Goal: Task Accomplishment & Management: Manage account settings

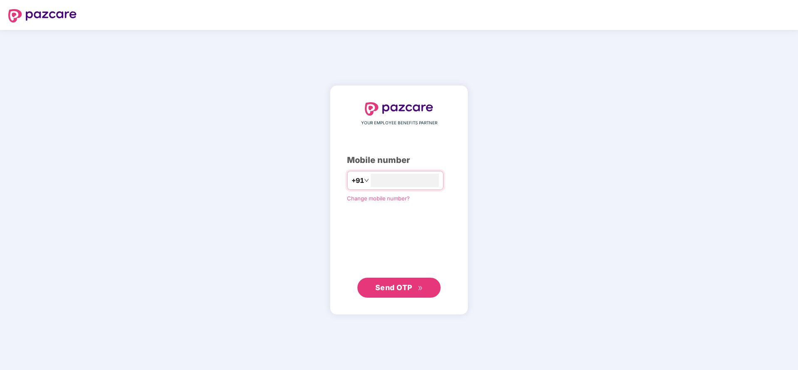
type input "**********"
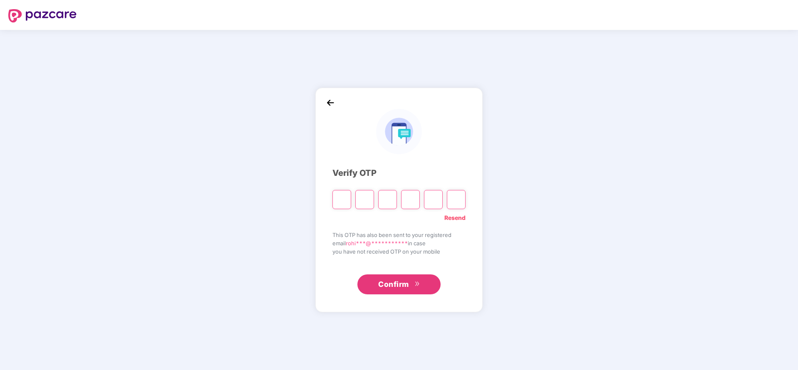
paste input "*"
type input "*"
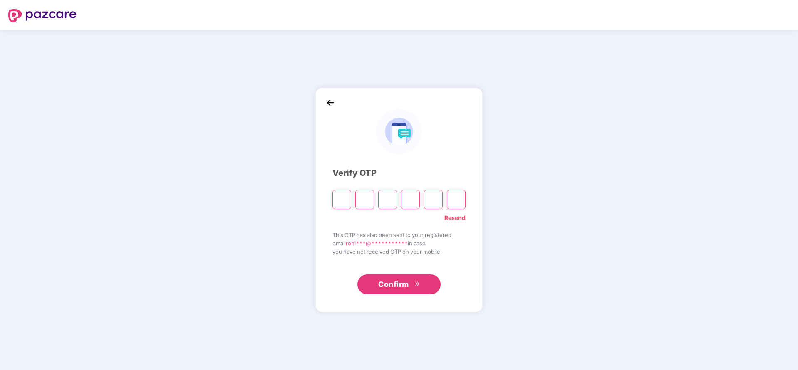
type input "*"
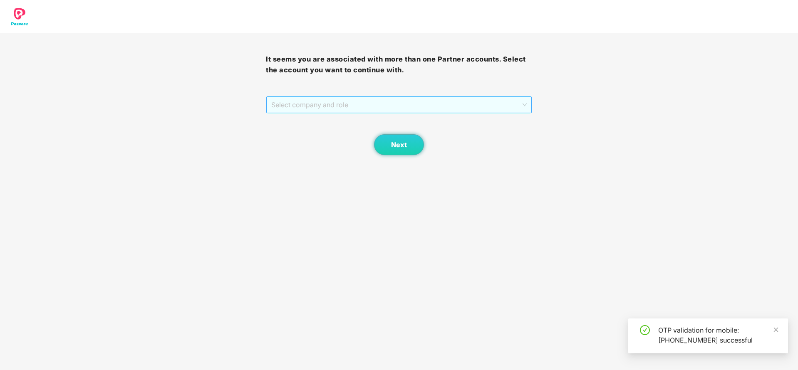
click at [326, 102] on span "Select company and role" at bounding box center [398, 105] width 255 height 16
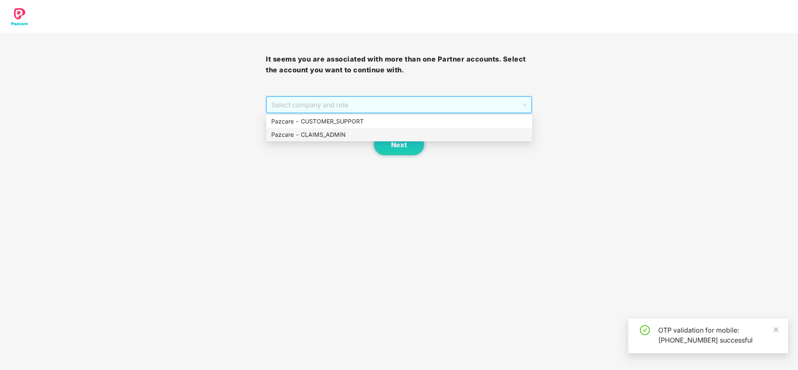
click at [316, 137] on div "Pazcare - CLAIMS_ADMIN" at bounding box center [399, 134] width 256 height 9
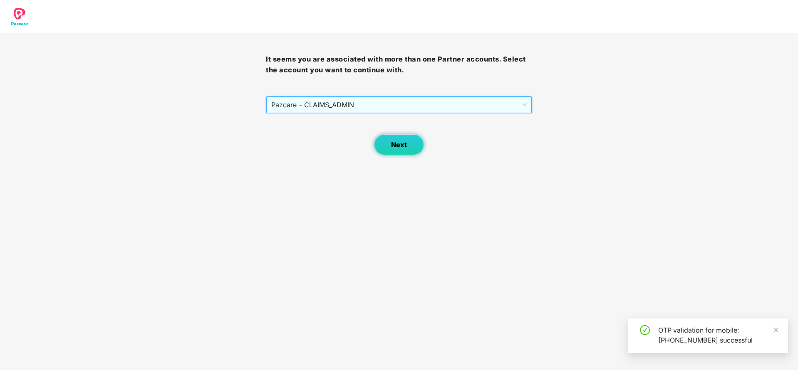
click at [393, 144] on span "Next" at bounding box center [399, 145] width 16 height 8
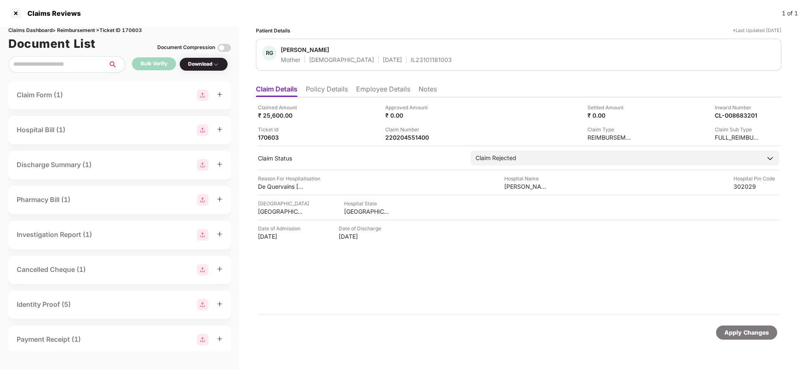
click at [323, 94] on li "Policy Details" at bounding box center [327, 91] width 42 height 12
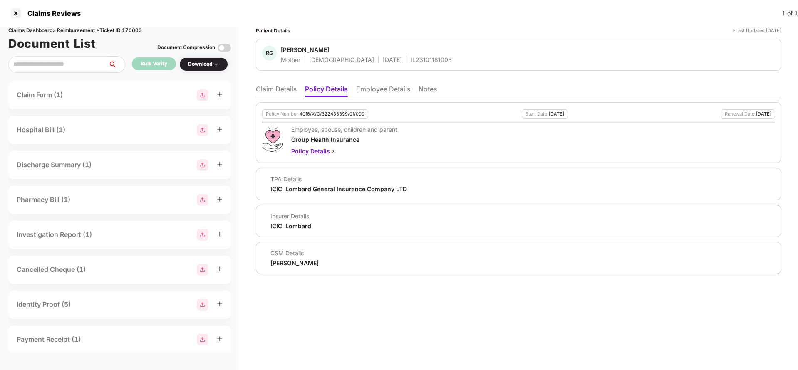
click at [378, 94] on li "Employee Details" at bounding box center [383, 91] width 54 height 12
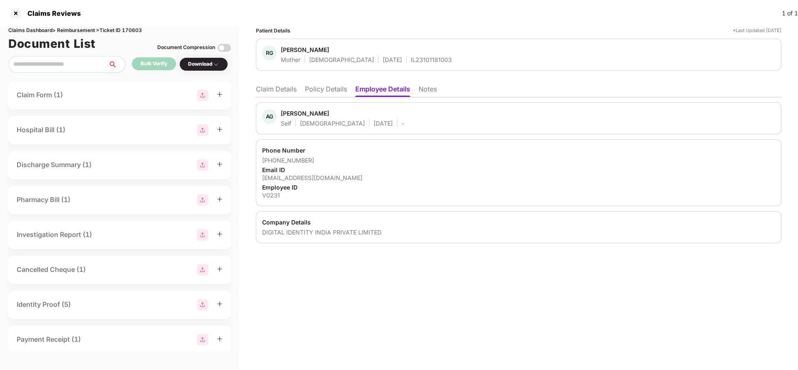
click at [270, 94] on li "Claim Details" at bounding box center [276, 91] width 41 height 12
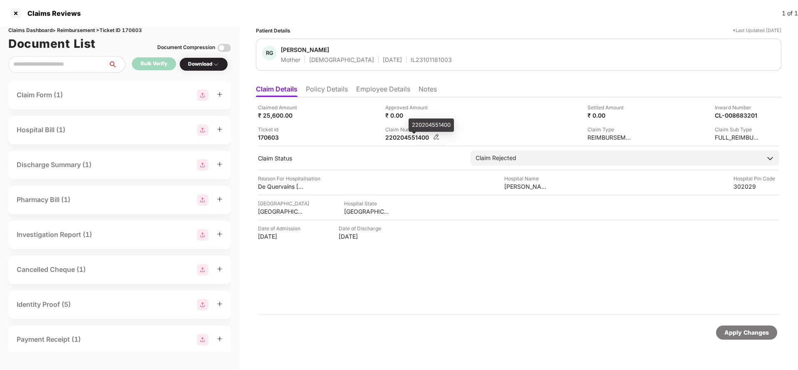
click at [409, 141] on div "220204551400" at bounding box center [408, 138] width 46 height 8
copy div "220204551400"
click at [739, 331] on div "Apply Changes" at bounding box center [746, 332] width 45 height 9
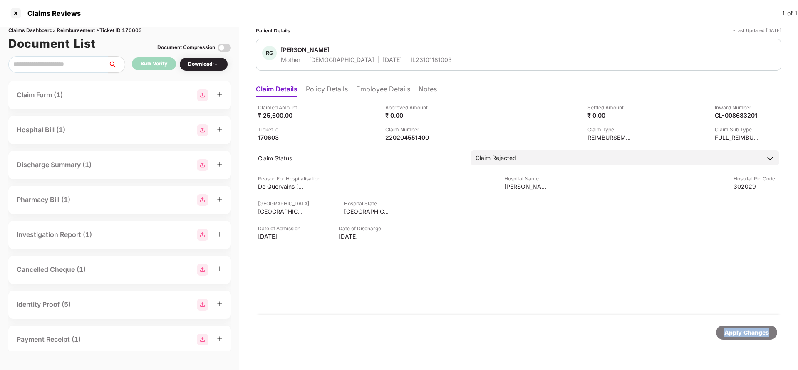
click at [739, 331] on div "Apply Changes" at bounding box center [746, 332] width 45 height 9
click at [137, 28] on div "Claims Dashboard > Reimbursement > Ticket ID 170603" at bounding box center [119, 31] width 223 height 8
copy div "170603"
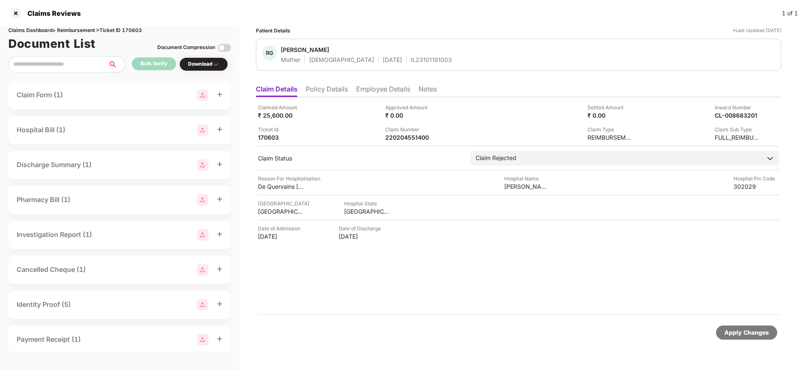
click at [748, 327] on div "Apply Changes" at bounding box center [746, 333] width 61 height 14
click at [136, 31] on div "Claims Dashboard > Reimbursement > Ticket ID 170603" at bounding box center [119, 31] width 223 height 8
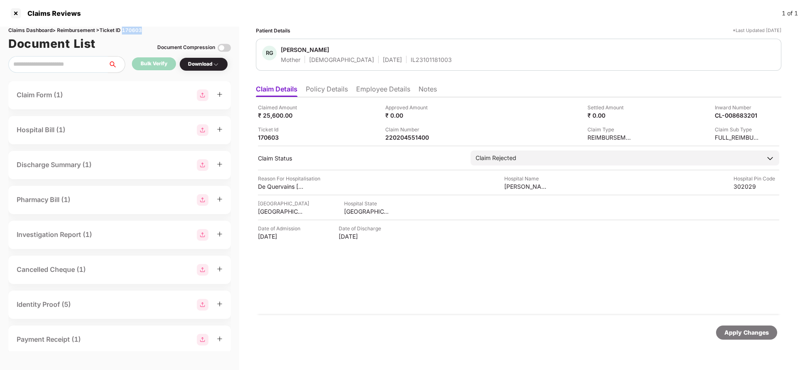
click at [136, 31] on div "Claims Dashboard > Reimbursement > Ticket ID 170603" at bounding box center [119, 31] width 223 height 8
copy div "170603"
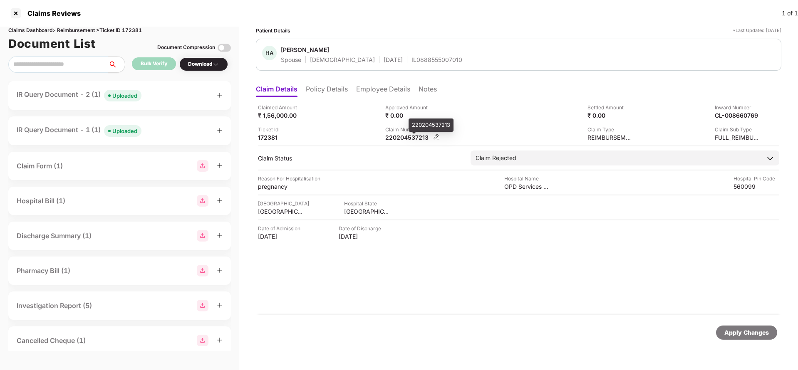
click at [397, 140] on div "220204537213" at bounding box center [408, 138] width 46 height 8
copy div "220204537213"
click at [123, 94] on div "Uploaded" at bounding box center [124, 96] width 25 height 8
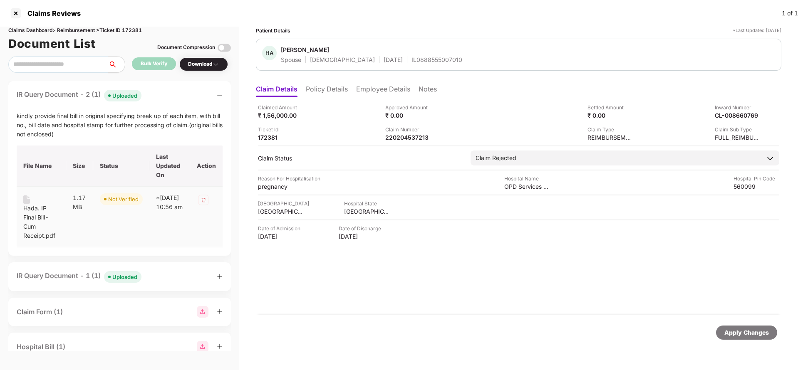
click at [38, 218] on div "Hada. IP Final Bill- Cum Receipt.pdf" at bounding box center [41, 222] width 36 height 37
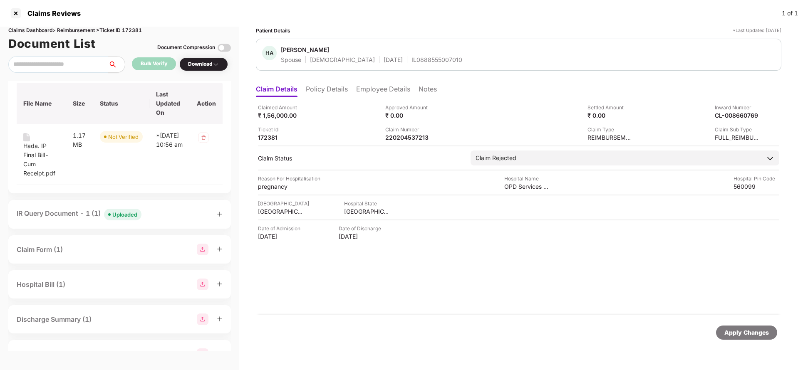
click at [126, 214] on div "Uploaded" at bounding box center [124, 215] width 25 height 8
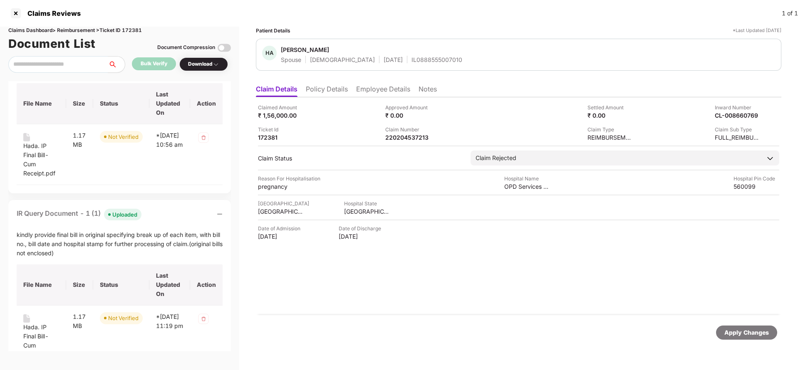
scroll to position [125, 0]
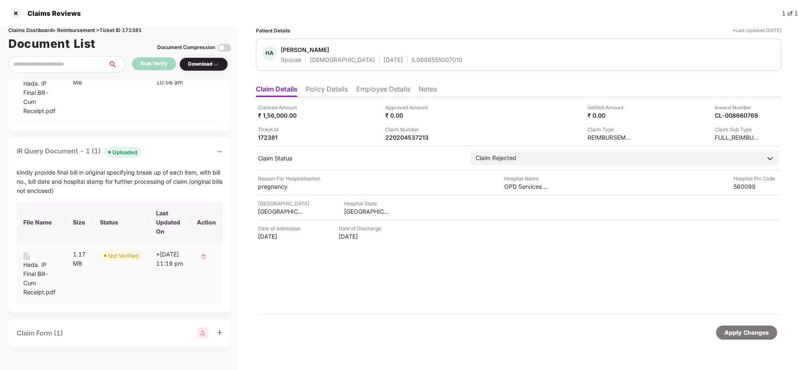
click at [25, 265] on div "Hada. IP Final Bill- Cum Receipt.pdf" at bounding box center [41, 278] width 36 height 37
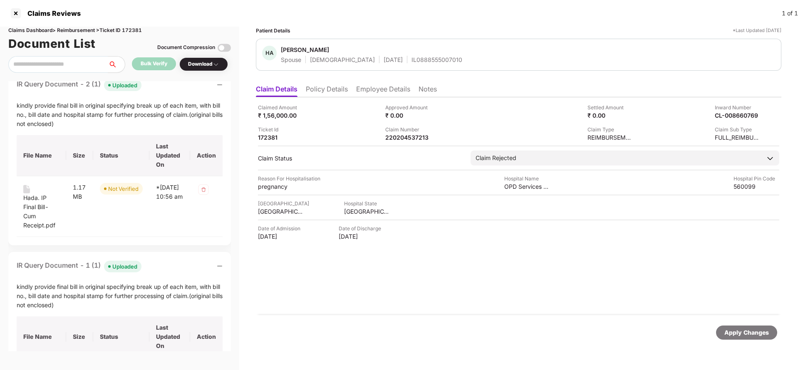
scroll to position [0, 0]
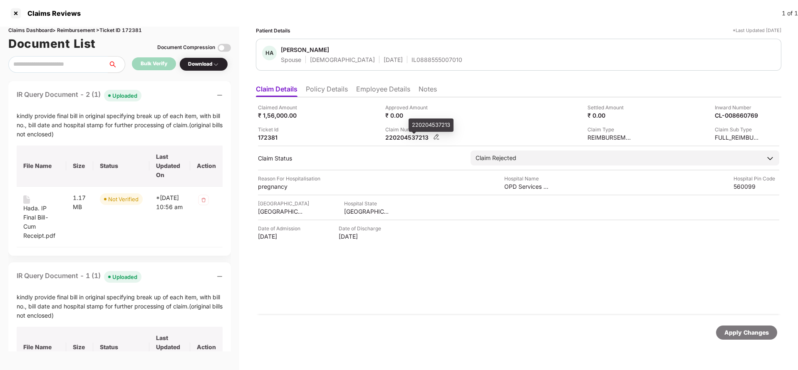
click at [409, 139] on div "220204537213" at bounding box center [408, 138] width 46 height 8
copy div "220204537213"
click at [407, 64] on div "HA Hada Amal Khan Spouse Female 13 Nov 2000 IL0888555007010" at bounding box center [519, 55] width 526 height 32
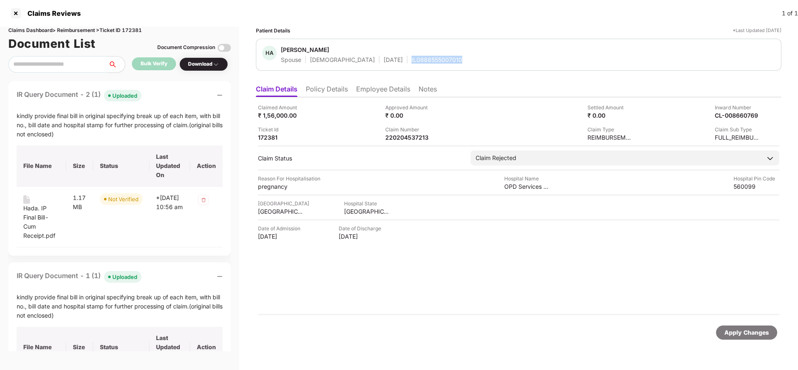
copy div "IL0888555007010"
click at [406, 136] on div "220204537213" at bounding box center [408, 138] width 46 height 8
copy div "220204537213"
click at [412, 56] on div "IL0888555007010" at bounding box center [437, 60] width 51 height 8
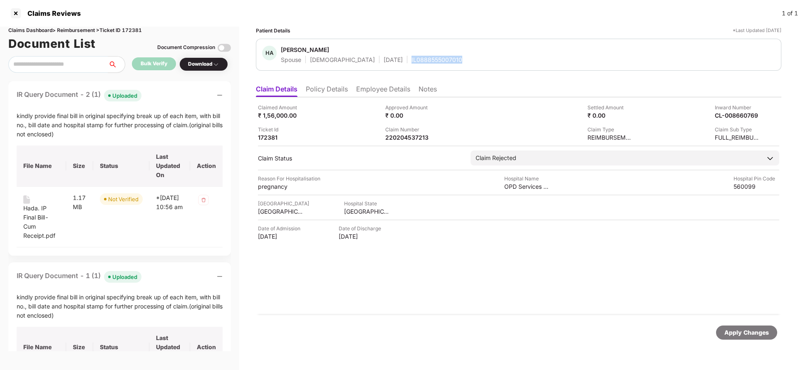
click at [412, 56] on div "IL0888555007010" at bounding box center [437, 60] width 51 height 8
copy div "IL0888555007010"
click at [744, 335] on div "Apply Changes" at bounding box center [746, 332] width 45 height 9
click at [133, 32] on div "Claims Dashboard > Reimbursement > Ticket ID 172381" at bounding box center [119, 31] width 223 height 8
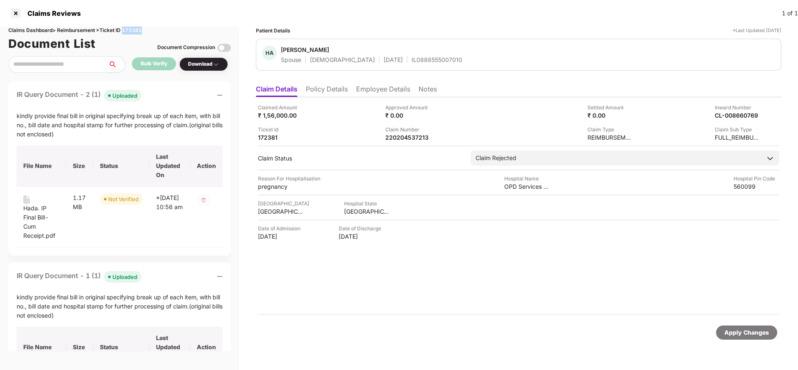
copy div "172381"
click at [739, 338] on div "Apply Changes" at bounding box center [746, 333] width 61 height 14
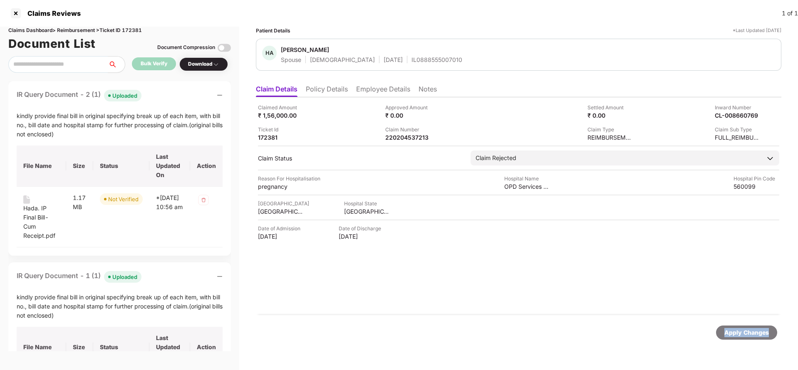
click at [734, 330] on div "Apply Changes" at bounding box center [746, 332] width 45 height 9
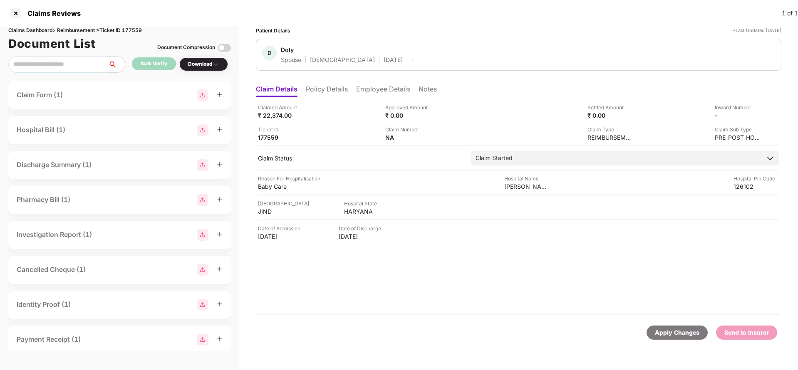
click at [325, 84] on ul "Claim Details Policy Details Employee Details Notes" at bounding box center [519, 89] width 526 height 17
click at [324, 87] on li "Policy Details" at bounding box center [327, 91] width 42 height 12
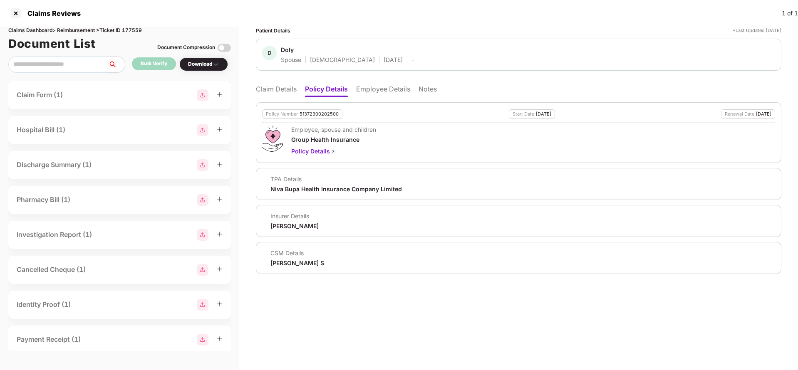
click at [390, 92] on li "Employee Details" at bounding box center [383, 91] width 54 height 12
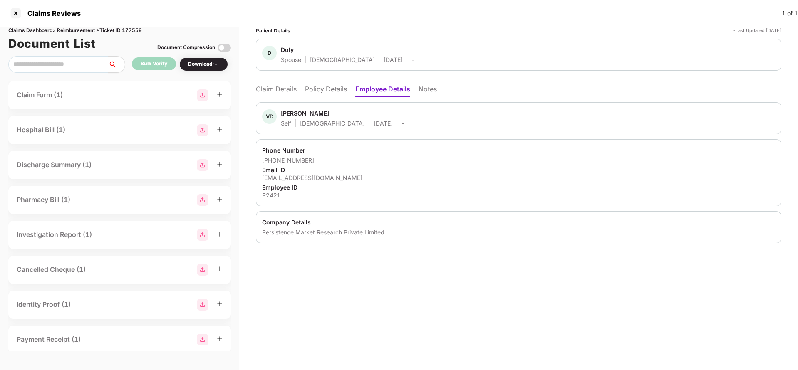
click at [281, 94] on li "Claim Details" at bounding box center [276, 91] width 41 height 12
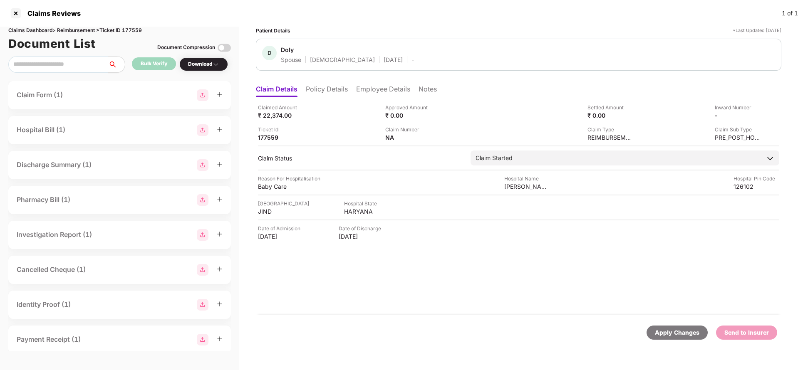
click at [377, 91] on li "Employee Details" at bounding box center [383, 91] width 54 height 12
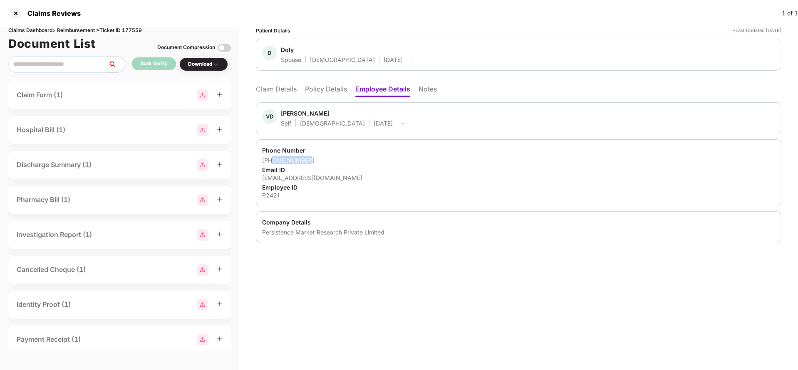
drag, startPoint x: 272, startPoint y: 162, endPoint x: 325, endPoint y: 162, distance: 52.8
click at [325, 162] on div "+918660406876" at bounding box center [518, 160] width 513 height 8
copy div "8660406876"
click at [299, 176] on div "vduhan94@gmail.com" at bounding box center [518, 178] width 513 height 8
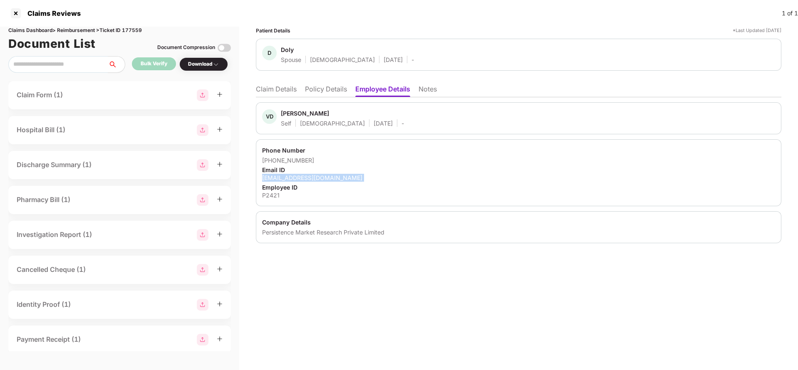
click at [299, 176] on div "vduhan94@gmail.com" at bounding box center [518, 178] width 513 height 8
copy div "vduhan94@gmail.com"
click at [280, 95] on li "Claim Details" at bounding box center [276, 91] width 41 height 12
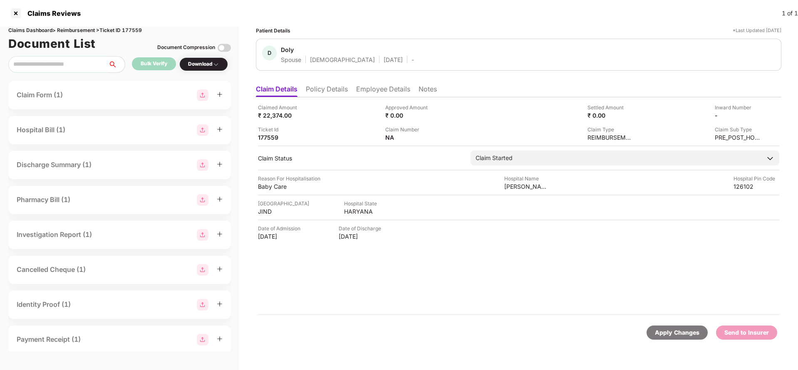
click at [267, 213] on div "JIND" at bounding box center [281, 212] width 46 height 8
copy div "JIND"
click at [526, 186] on div "Aastha Hospital" at bounding box center [527, 187] width 46 height 8
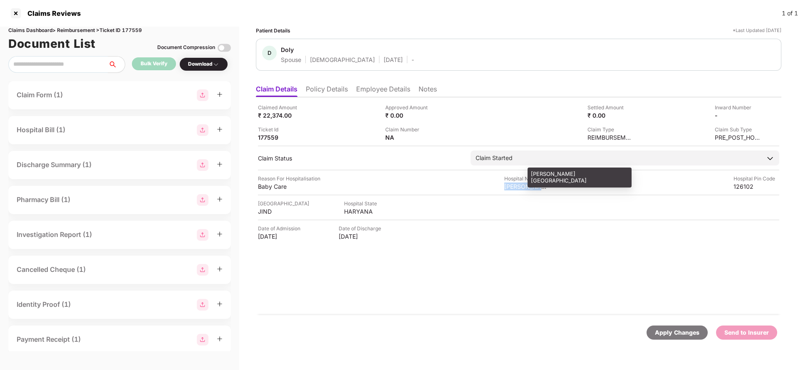
click at [526, 186] on div "Aastha Hospital" at bounding box center [527, 187] width 46 height 8
copy div "Aastha Hospital"
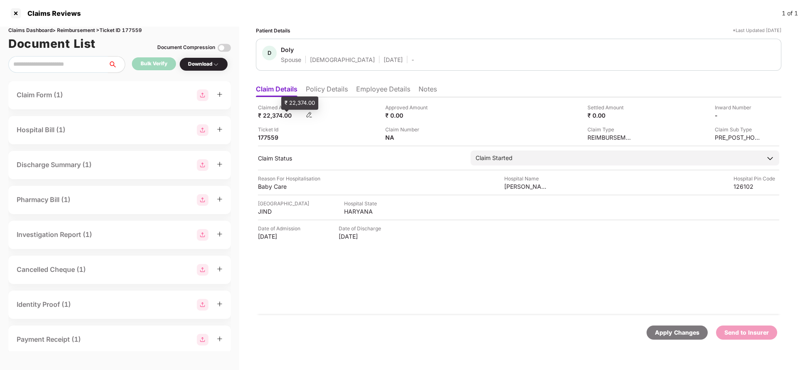
click at [267, 114] on div "₹ 22,374.00" at bounding box center [281, 116] width 46 height 8
copy div "22,374"
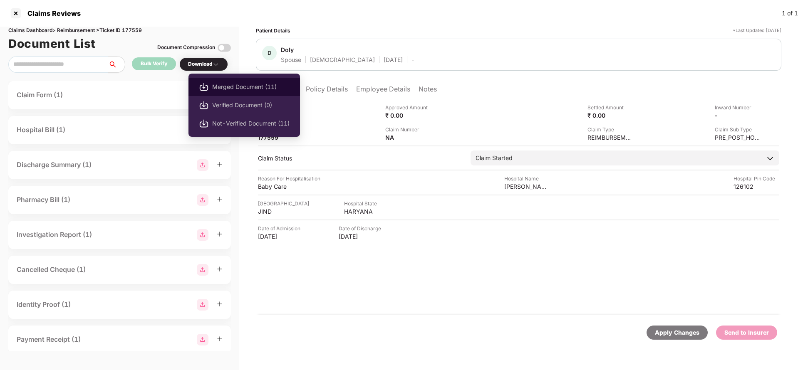
click at [222, 87] on span "Merged Document (11)" at bounding box center [250, 86] width 77 height 9
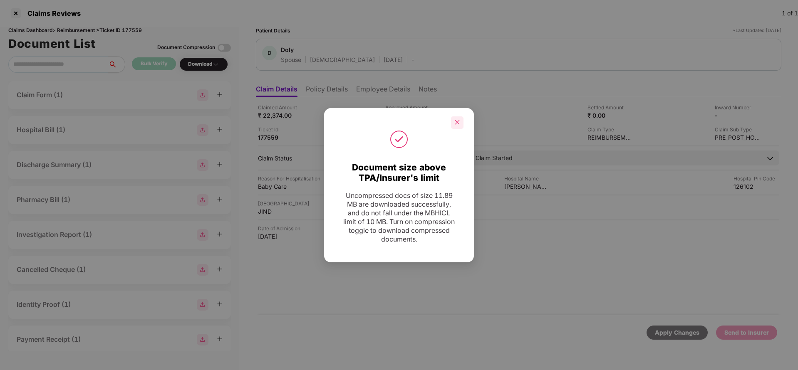
click at [458, 123] on icon "close" at bounding box center [457, 122] width 5 height 5
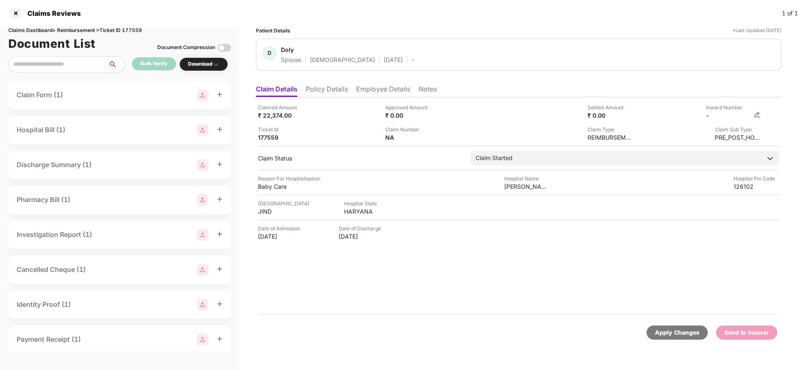
click at [761, 114] on img at bounding box center [757, 115] width 7 height 7
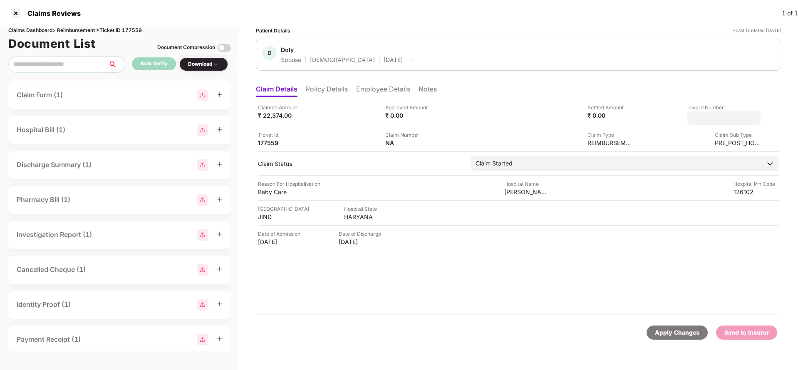
type input "**********"
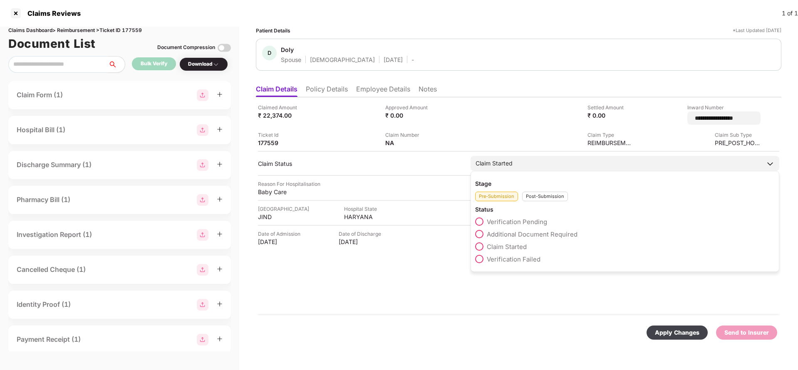
click at [523, 166] on div "Claim Started Stage Pre-Submission Post-Submission Status Verification Pending …" at bounding box center [625, 163] width 309 height 15
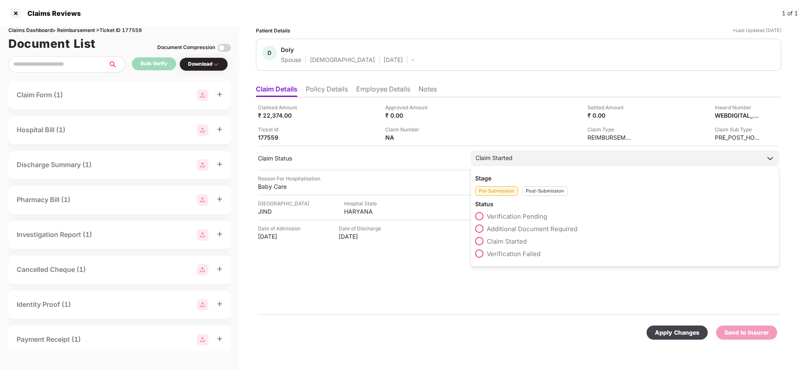
click at [540, 163] on div "Claim Started" at bounding box center [625, 158] width 309 height 15
click at [543, 190] on div "Post-Submission" at bounding box center [545, 191] width 46 height 10
click at [516, 227] on span "Claim Under Process" at bounding box center [518, 229] width 63 height 8
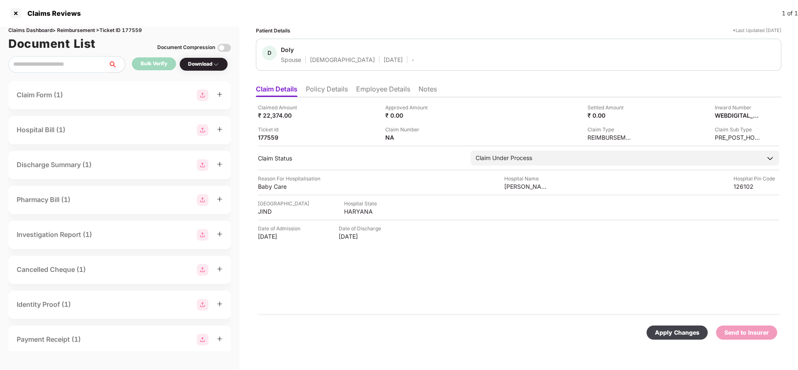
click at [668, 335] on div "Apply Changes" at bounding box center [677, 332] width 45 height 9
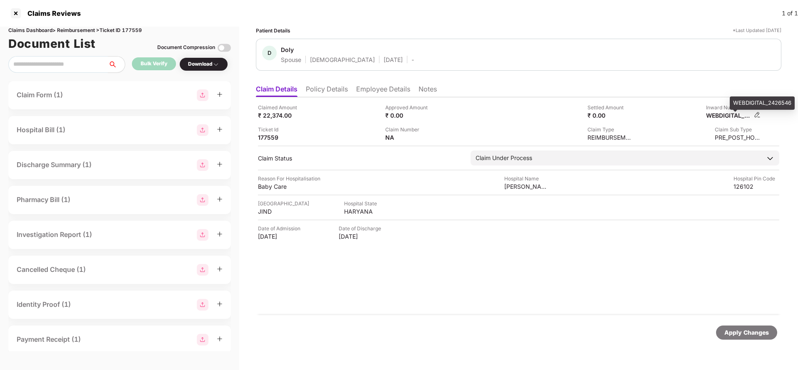
click at [742, 113] on div "WEBDIGITAL_2426546" at bounding box center [729, 116] width 46 height 8
copy div "WEBDIGITAL_2426546"
click at [746, 335] on div "Apply Changes" at bounding box center [746, 332] width 45 height 9
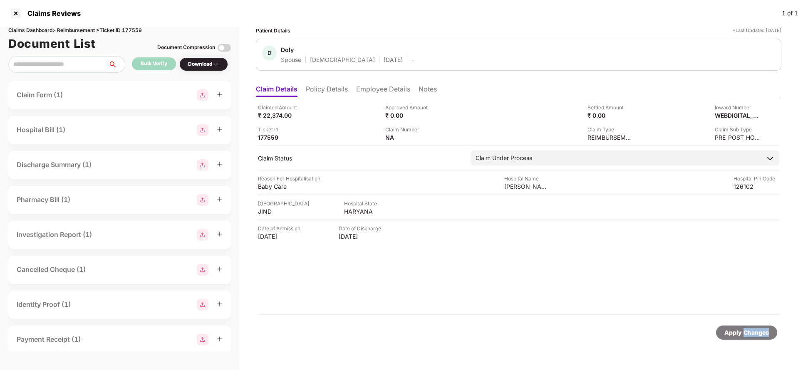
click at [746, 335] on div "Apply Changes" at bounding box center [746, 332] width 45 height 9
click at [134, 27] on div "Claims Dashboard > Reimbursement > Ticket ID 177559" at bounding box center [119, 31] width 223 height 8
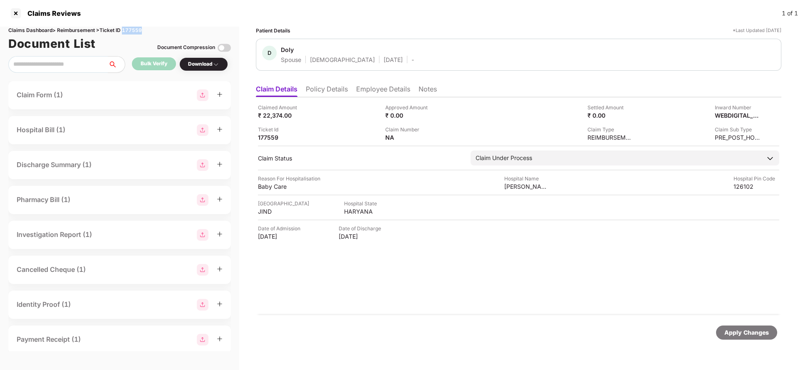
click at [134, 27] on div "Claims Dashboard > Reimbursement > Ticket ID 177559" at bounding box center [119, 31] width 223 height 8
copy div "177559"
click at [735, 333] on div "Apply Changes" at bounding box center [746, 332] width 45 height 9
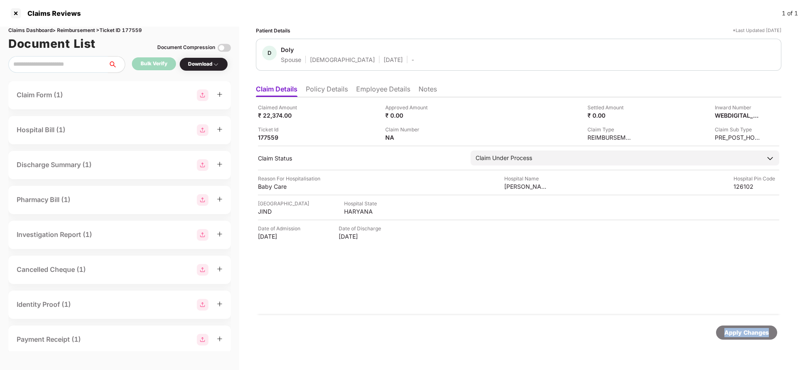
click at [735, 333] on div "Apply Changes" at bounding box center [746, 332] width 45 height 9
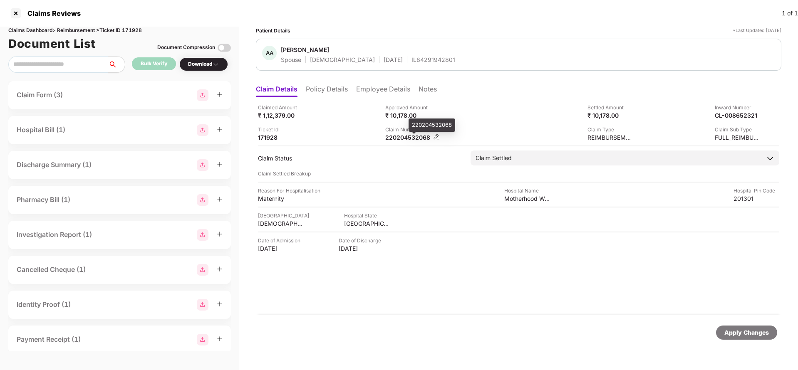
click at [406, 138] on div "220204532068" at bounding box center [408, 138] width 46 height 8
copy div "220204532068"
click at [422, 62] on div "IL84291942801" at bounding box center [434, 60] width 44 height 8
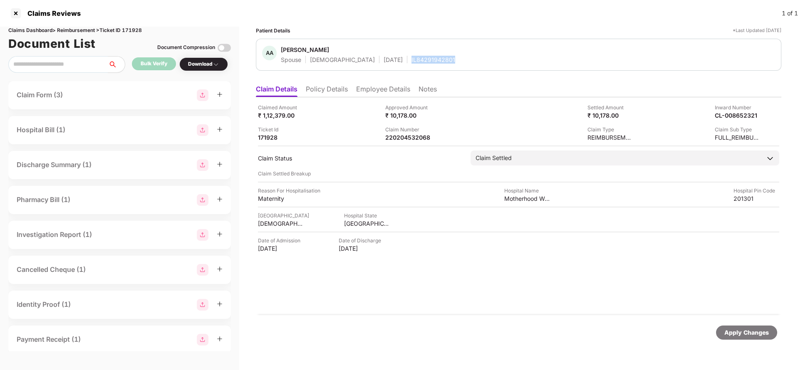
click at [422, 62] on div "IL84291942801" at bounding box center [434, 60] width 44 height 8
copy div "IL84291942801"
click at [412, 139] on div "220204532068" at bounding box center [408, 138] width 46 height 8
copy div "220204532068"
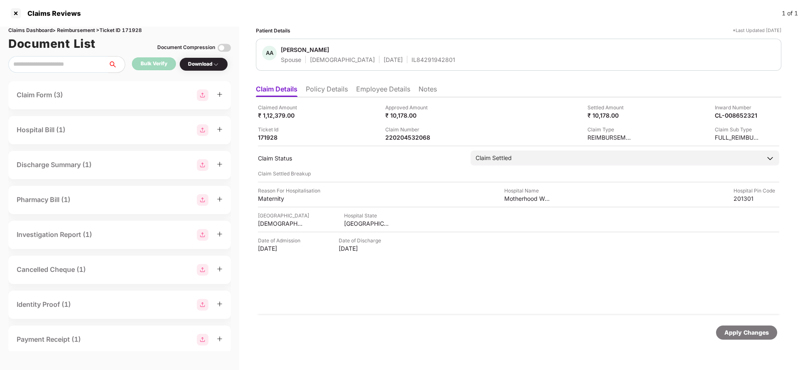
click at [412, 57] on div "IL84291942801" at bounding box center [434, 60] width 44 height 8
copy div "IL84291942801"
click at [131, 32] on div "Claims Dashboard > Reimbursement > Ticket ID 171928" at bounding box center [119, 31] width 223 height 8
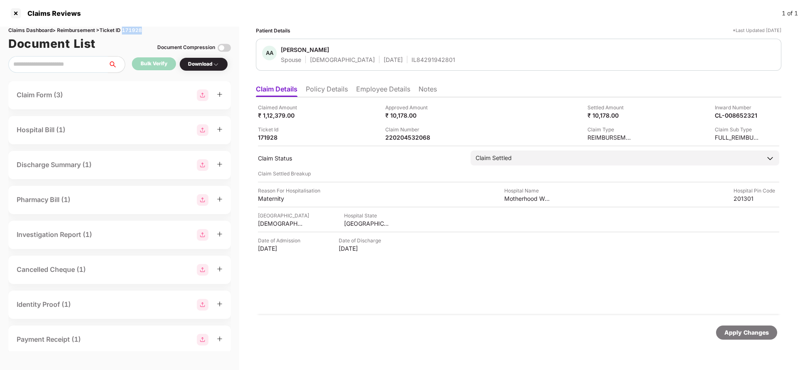
copy div "171928"
click at [734, 334] on div "Apply Changes" at bounding box center [746, 332] width 45 height 9
click at [755, 337] on div "Apply Changes" at bounding box center [746, 332] width 45 height 9
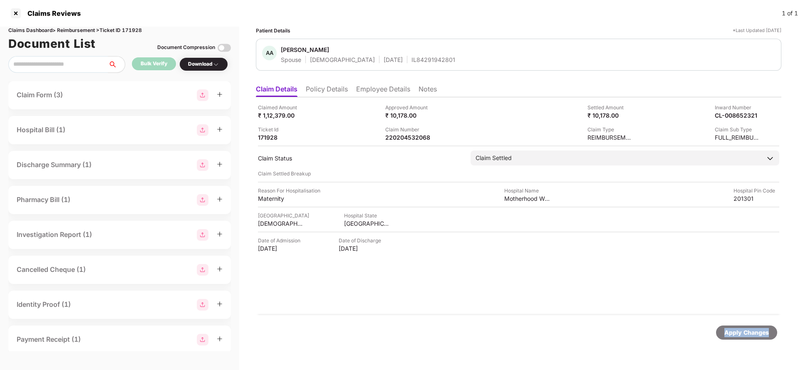
click at [755, 337] on div "Apply Changes" at bounding box center [746, 332] width 45 height 9
click at [412, 134] on div "220204532068-1" at bounding box center [408, 138] width 46 height 8
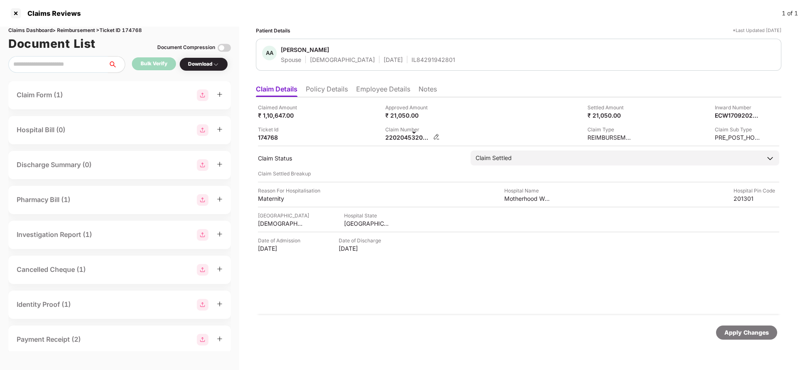
copy div
click at [402, 54] on span "[PERSON_NAME]" at bounding box center [368, 51] width 174 height 10
click at [412, 56] on div "IL84291942801" at bounding box center [434, 60] width 44 height 8
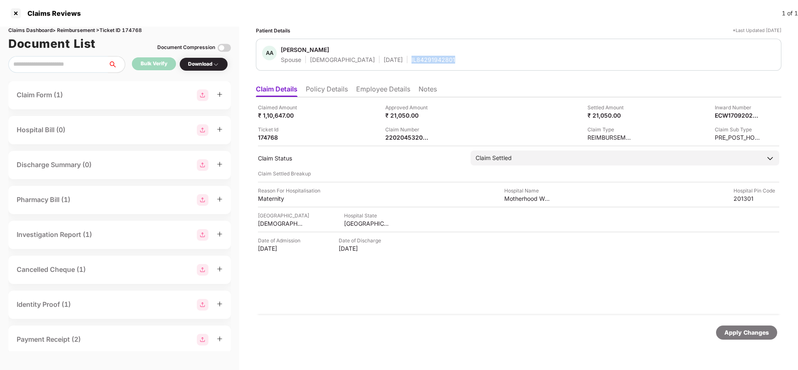
copy div "IL84291942801"
click at [401, 142] on div "Claimed Amount ₹ 1,10,647.00 Approved Amount ₹ 21,050.00 Settled Amount ₹ 21,05…" at bounding box center [519, 206] width 526 height 218
click at [413, 124] on div "220204532068-1" at bounding box center [434, 125] width 51 height 13
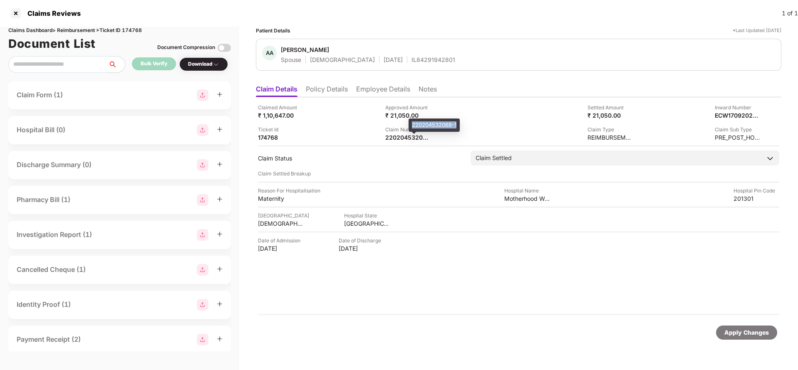
copy div "220204532068-1"
click at [402, 136] on div "220204532068-1" at bounding box center [408, 138] width 46 height 8
copy div
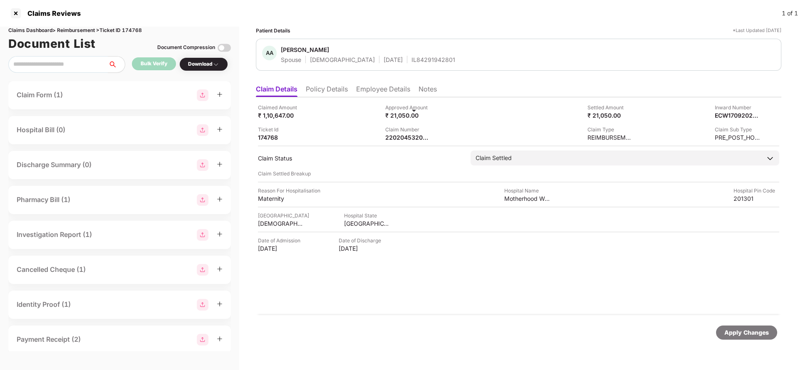
click at [412, 59] on div "IL84291942801" at bounding box center [434, 60] width 44 height 8
copy div "IL84291942801"
click at [747, 329] on div "Apply Changes" at bounding box center [746, 332] width 45 height 9
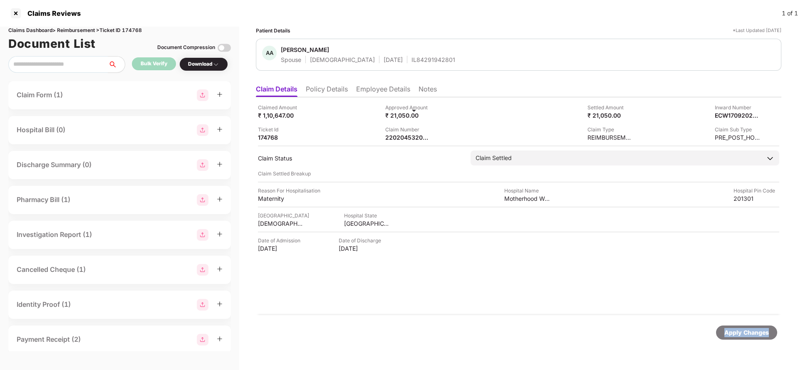
click at [747, 329] on div "Apply Changes" at bounding box center [746, 332] width 45 height 9
click at [136, 28] on div "Claims Dashboard > Reimbursement > Ticket ID 174768" at bounding box center [119, 31] width 223 height 8
copy div "174768"
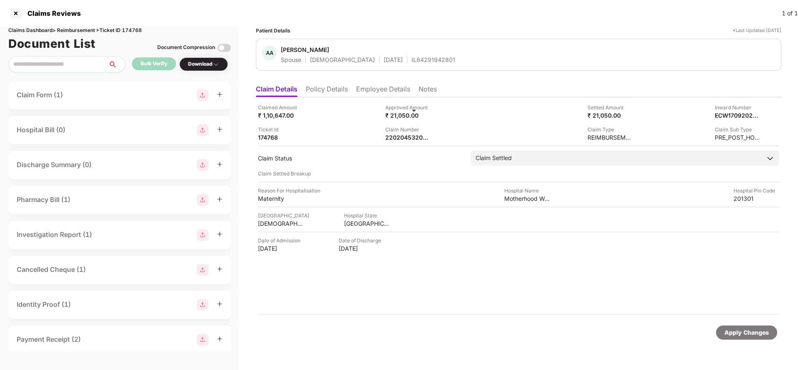
click at [728, 329] on div "Apply Changes" at bounding box center [746, 332] width 45 height 9
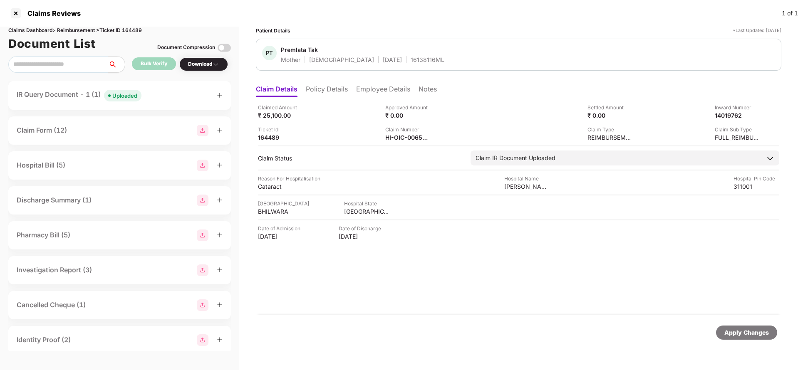
click at [130, 98] on div "Uploaded" at bounding box center [124, 96] width 25 height 8
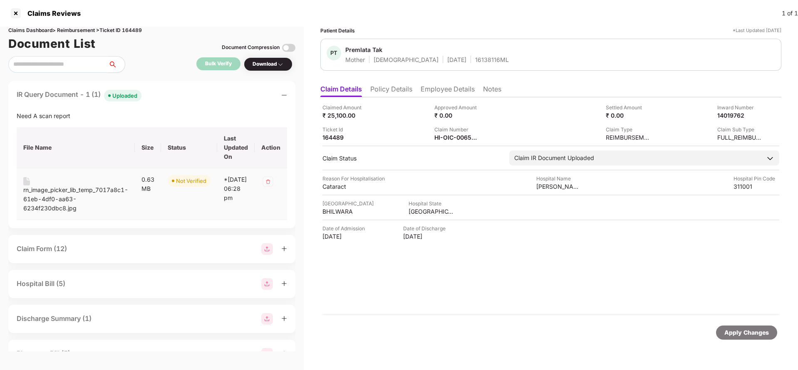
click at [61, 188] on div "rn_image_picker_lib_temp_7017a8c1-61eb-4df0-aa63-6234f230dbc8.jpg" at bounding box center [75, 199] width 105 height 27
click at [464, 135] on div "HI-OIC-006553216(0)" at bounding box center [457, 138] width 46 height 8
copy div
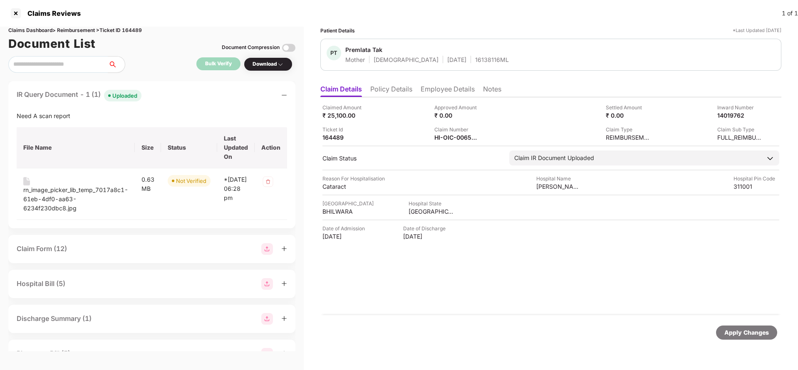
click at [394, 87] on li "Policy Details" at bounding box center [391, 91] width 42 height 12
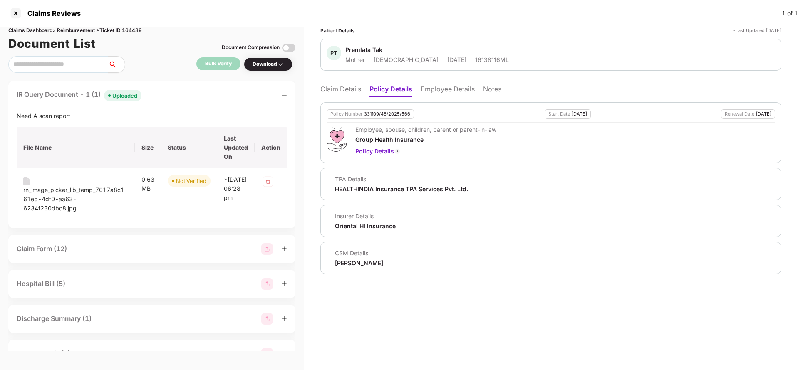
click at [443, 90] on li "Employee Details" at bounding box center [448, 91] width 54 height 12
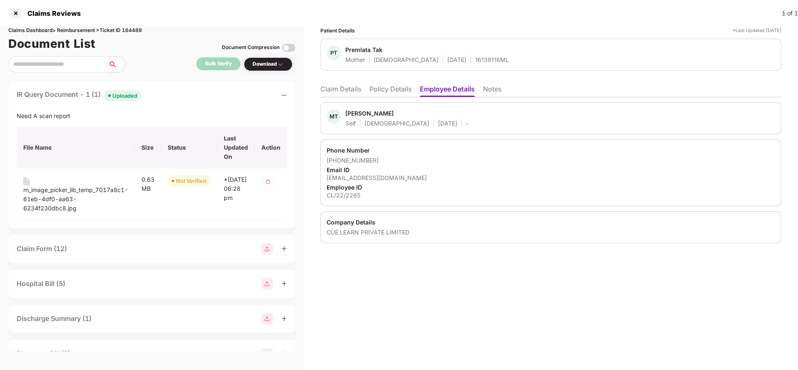
click at [354, 89] on li "Claim Details" at bounding box center [340, 91] width 41 height 12
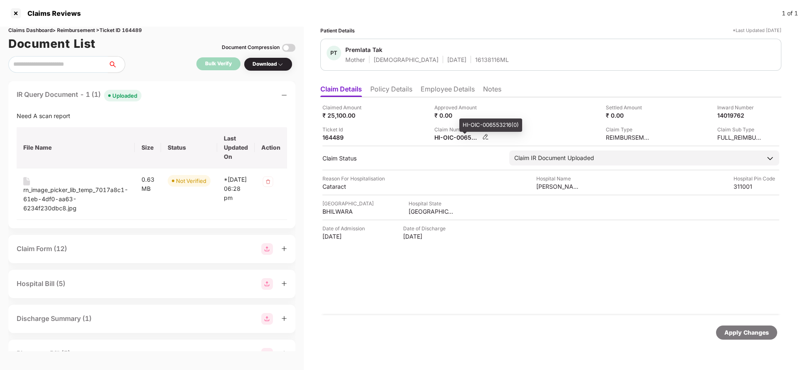
click at [450, 136] on div "HI-OIC-006553216(0)" at bounding box center [457, 138] width 46 height 8
copy div
click at [475, 57] on div "16138116ML" at bounding box center [492, 60] width 34 height 8
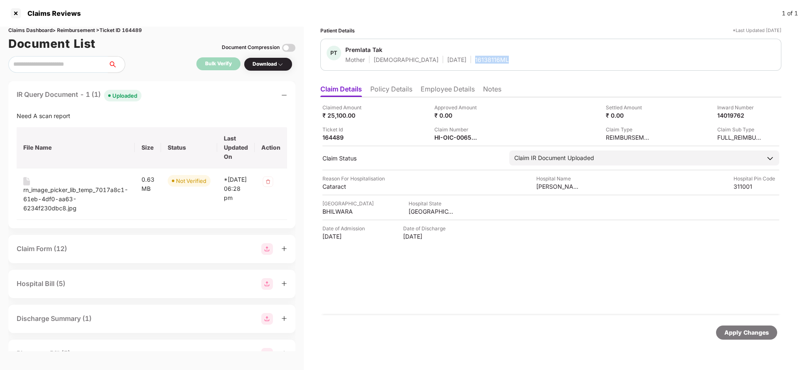
click at [475, 57] on div "16138116ML" at bounding box center [492, 60] width 34 height 8
copy div "16138116ML"
click at [452, 136] on div "HI-OIC-006553216(0)" at bounding box center [457, 138] width 46 height 8
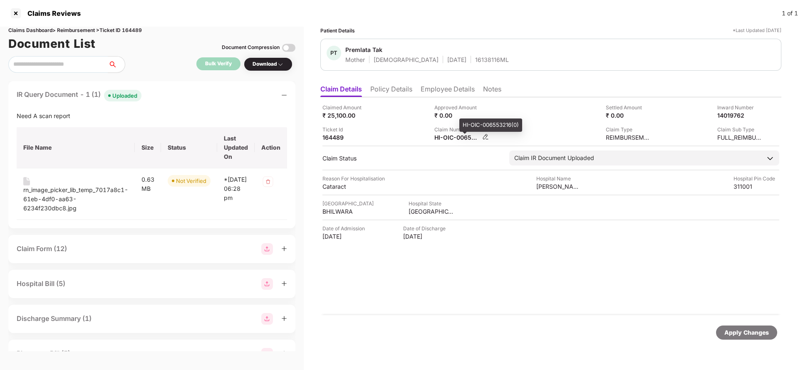
copy div
click at [745, 333] on div "Apply Changes" at bounding box center [746, 332] width 45 height 9
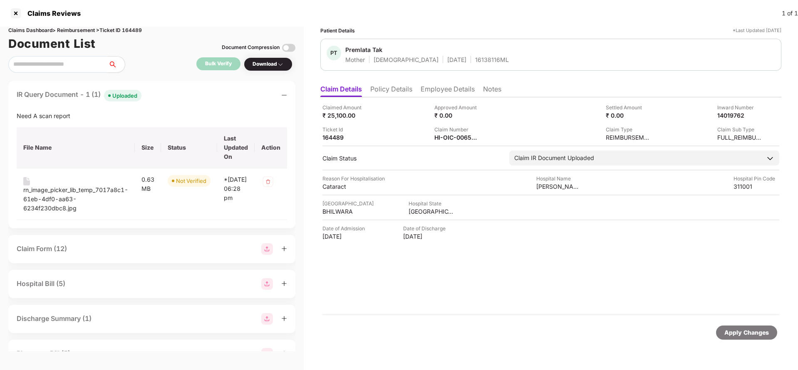
click at [135, 30] on div "Claims Dashboard > Reimbursement > Ticket ID 164489" at bounding box center [151, 31] width 287 height 8
copy div "164489"
click at [738, 334] on div "Apply Changes" at bounding box center [746, 332] width 45 height 9
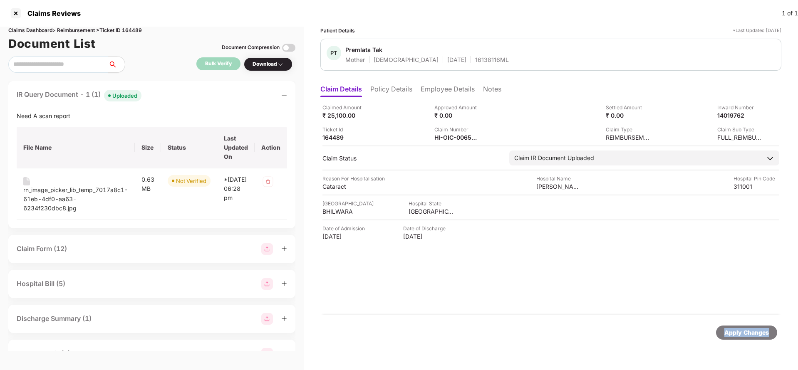
click at [738, 334] on div "Apply Changes" at bounding box center [746, 332] width 45 height 9
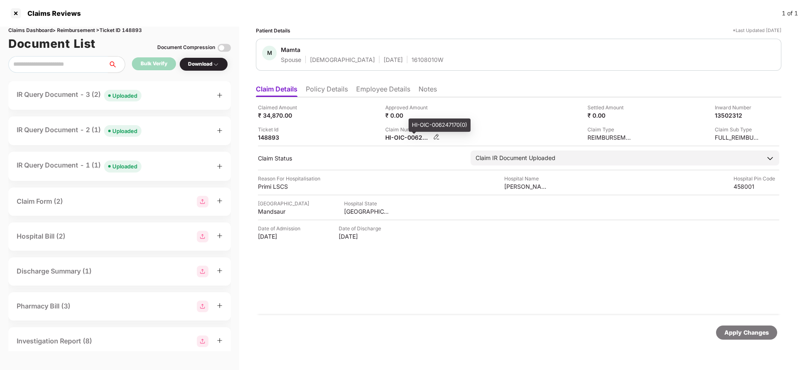
click at [401, 138] on div "HI-OIC-006247170(0)" at bounding box center [408, 138] width 46 height 8
copy div
click at [125, 95] on div "Uploaded" at bounding box center [124, 96] width 25 height 8
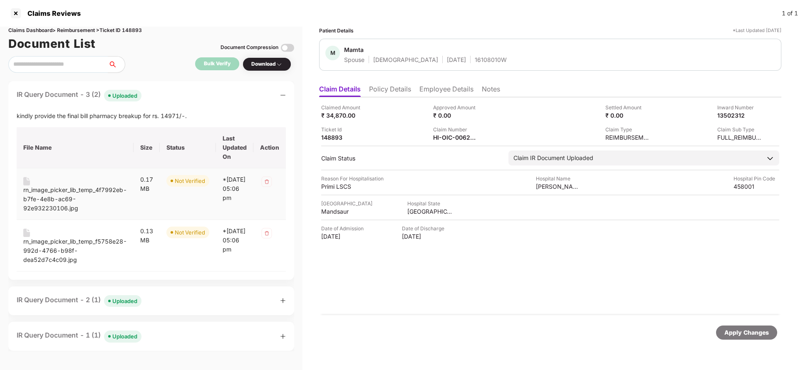
click at [66, 196] on div "rn_image_picker_lib_temp_4f7992eb-b7fe-4e8b-ac69-92e932230106.jpg" at bounding box center [75, 199] width 104 height 27
click at [46, 248] on div "rn_image_picker_lib_temp_f5758e28-992d-4766-b98f-dea52d7c4c09.jpg" at bounding box center [75, 250] width 104 height 27
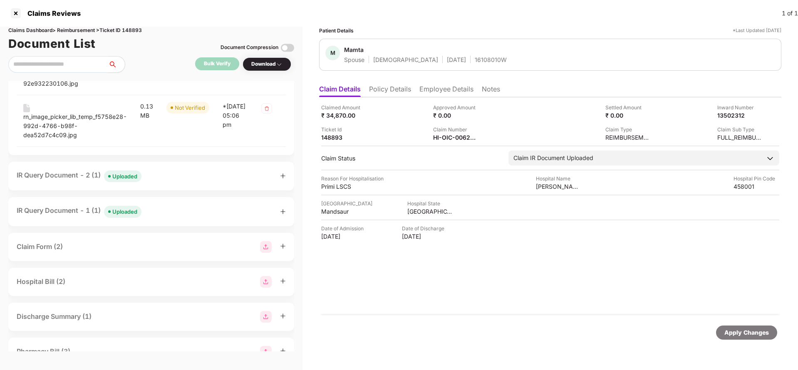
click at [111, 178] on span "Uploaded" at bounding box center [122, 177] width 37 height 12
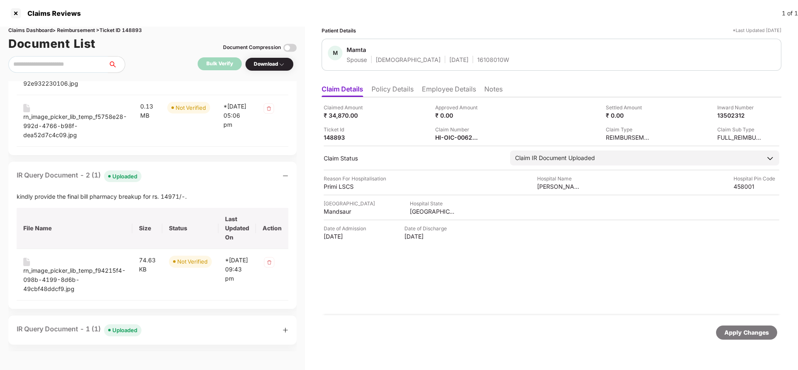
scroll to position [187, 0]
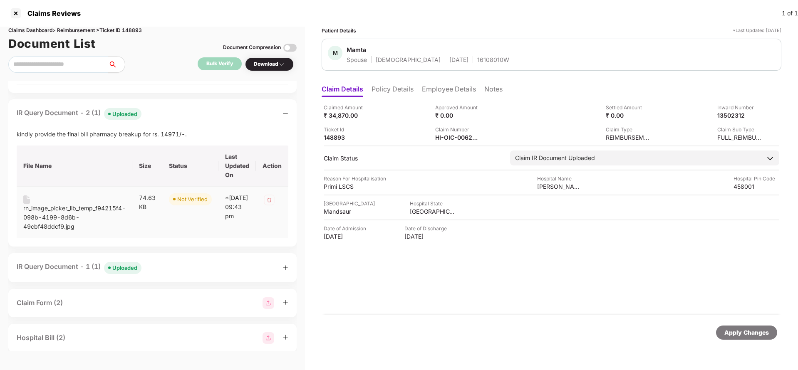
click at [50, 221] on div "rn_image_picker_lib_temp_f94215f4-098b-4199-8d6b-49cbf48ddcf9.jpg" at bounding box center [74, 217] width 102 height 27
click at [126, 264] on div "Uploaded" at bounding box center [124, 268] width 25 height 8
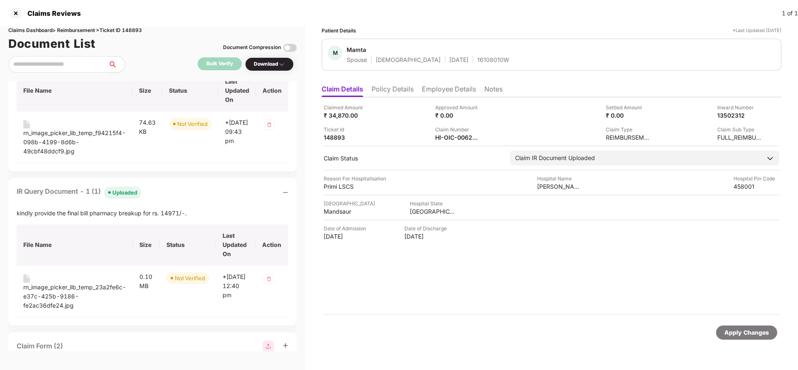
scroll to position [375, 0]
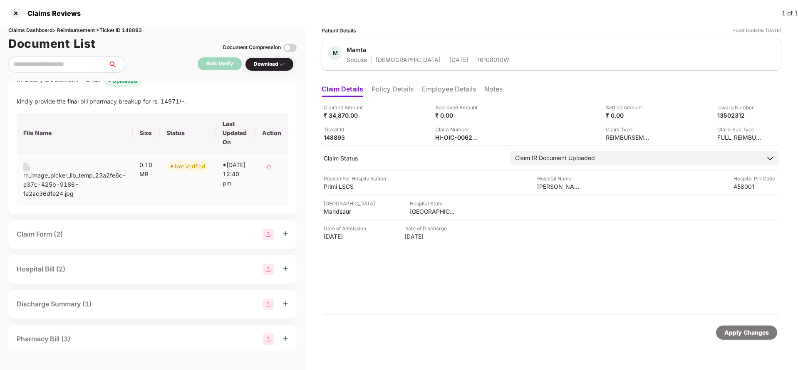
click at [51, 185] on div "rn_image_picker_lib_temp_23a2fe6c-e37c-425b-9186-fe2ac36dfe24.jpg" at bounding box center [74, 184] width 103 height 27
click at [453, 132] on div "Claim Number" at bounding box center [458, 130] width 46 height 8
click at [453, 134] on div "HI-OIC-006247170(0)" at bounding box center [458, 138] width 46 height 8
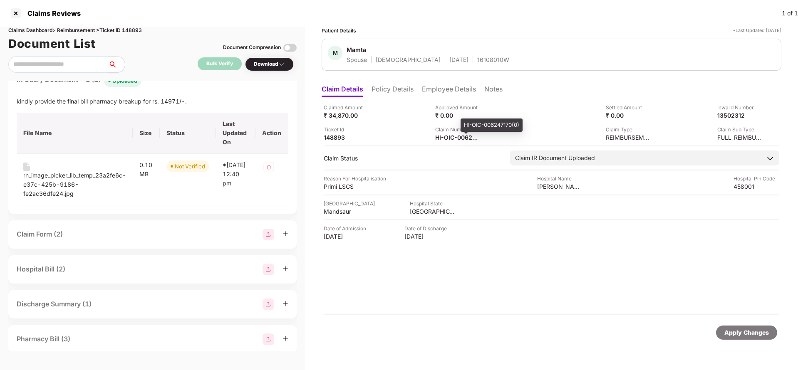
click at [453, 134] on div "HI-OIC-006247170(0)" at bounding box center [458, 138] width 46 height 8
click at [477, 57] on div "16108010W" at bounding box center [493, 60] width 32 height 8
copy div "16108010W"
click at [461, 137] on div "HI-OIC-006247170(0)" at bounding box center [458, 138] width 46 height 8
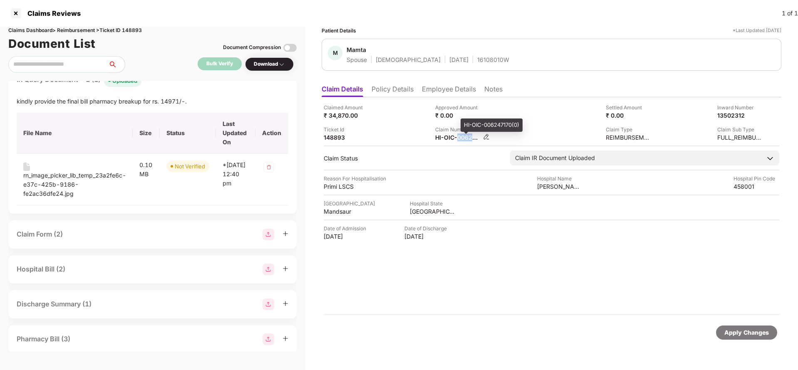
click at [461, 137] on div "HI-OIC-006247170(0)" at bounding box center [458, 138] width 46 height 8
copy div
click at [737, 333] on div "Apply Changes" at bounding box center [746, 332] width 45 height 9
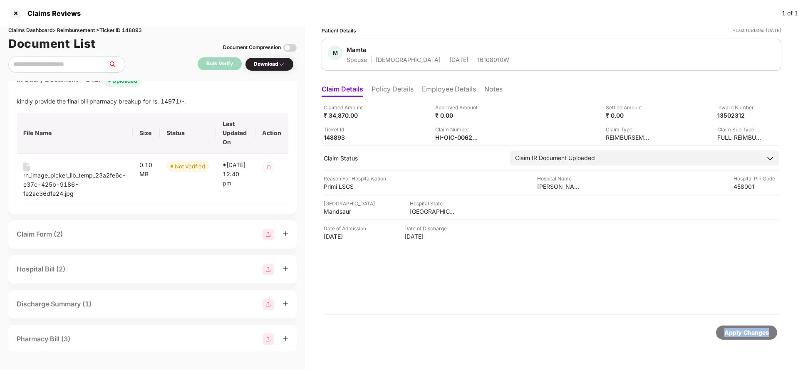
click at [737, 333] on div "Apply Changes" at bounding box center [746, 332] width 45 height 9
click at [142, 32] on div "Claims Dashboard > Reimbursement > Ticket ID 148893" at bounding box center [152, 31] width 288 height 8
copy div "148893"
click at [752, 330] on div "Apply Changes" at bounding box center [746, 332] width 45 height 9
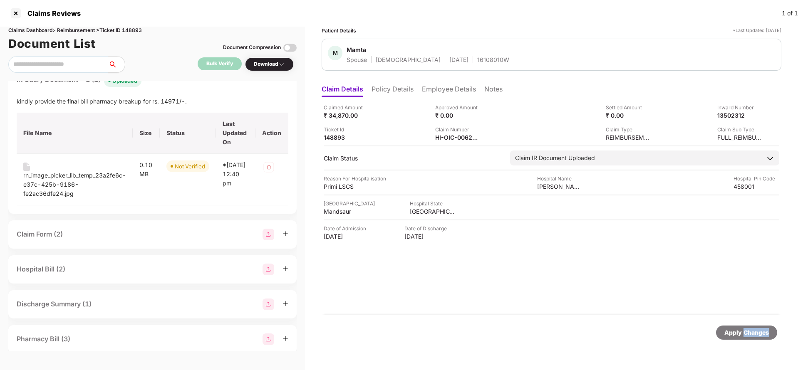
click at [752, 330] on div "Apply Changes" at bounding box center [746, 332] width 45 height 9
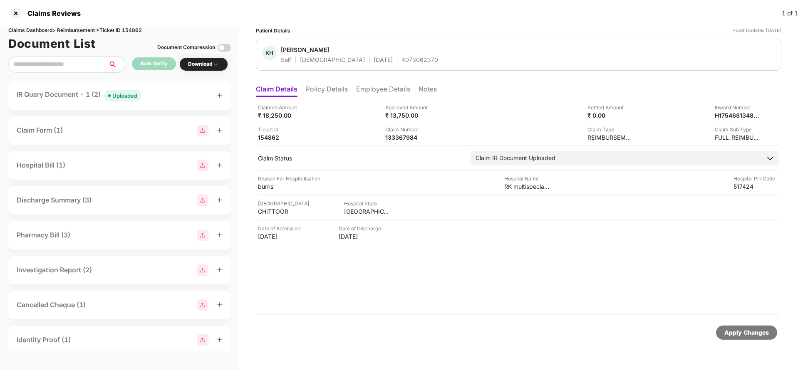
click at [367, 92] on li "Employee Details" at bounding box center [383, 91] width 54 height 12
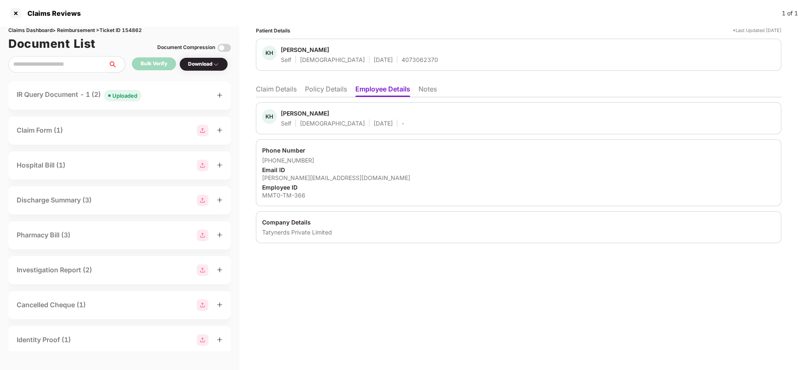
click at [295, 92] on li "Claim Details" at bounding box center [276, 91] width 41 height 12
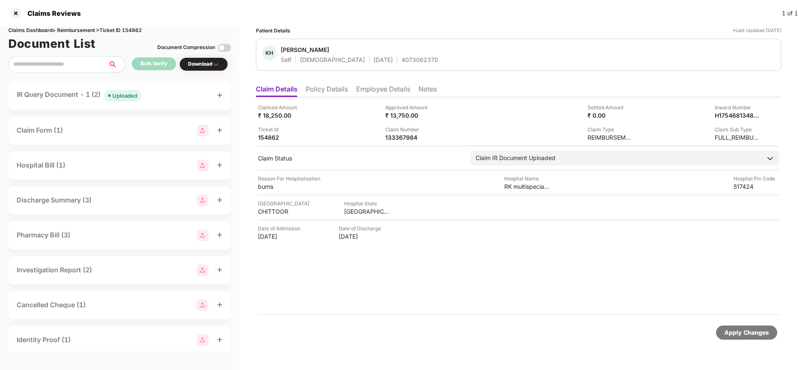
click at [320, 91] on li "Policy Details" at bounding box center [327, 91] width 42 height 12
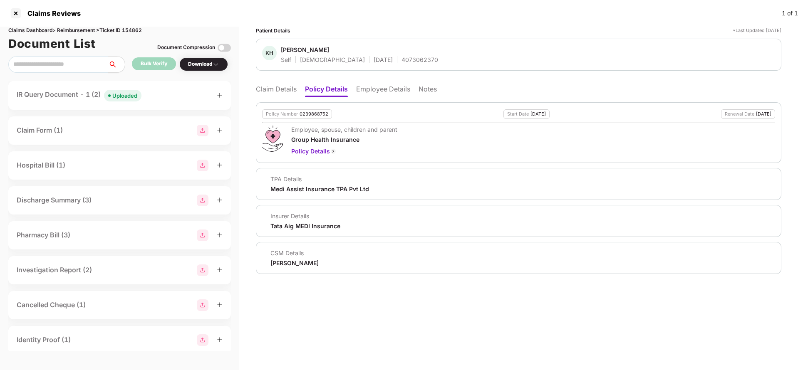
click at [272, 83] on ul "Claim Details Policy Details Employee Details Notes" at bounding box center [519, 89] width 526 height 17
click at [277, 95] on li "Claim Details" at bounding box center [276, 91] width 41 height 12
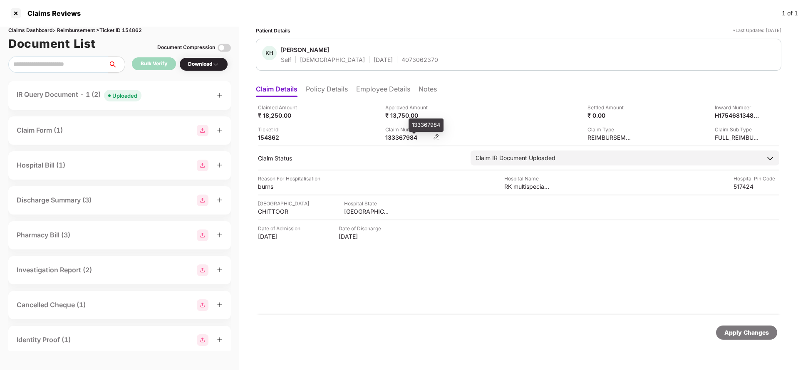
click at [403, 137] on div "133367984" at bounding box center [408, 138] width 46 height 8
copy div "133367984"
click at [91, 96] on div "IR Query Document - 1 (2) Uploaded" at bounding box center [79, 95] width 125 height 12
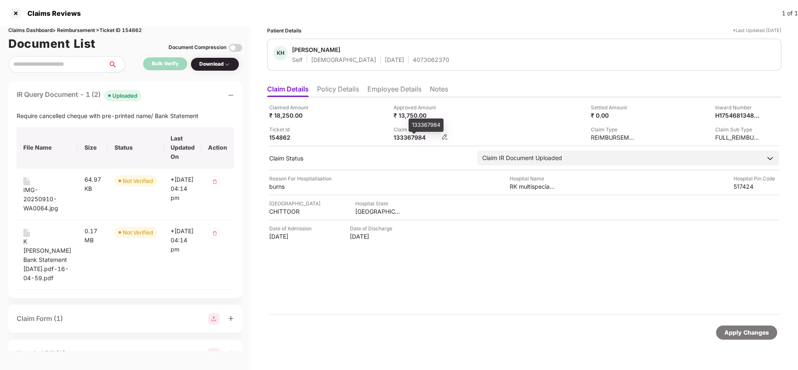
click at [395, 136] on div "133367984" at bounding box center [417, 138] width 46 height 8
copy div "133367984"
click at [413, 63] on div "4073062370" at bounding box center [431, 60] width 37 height 8
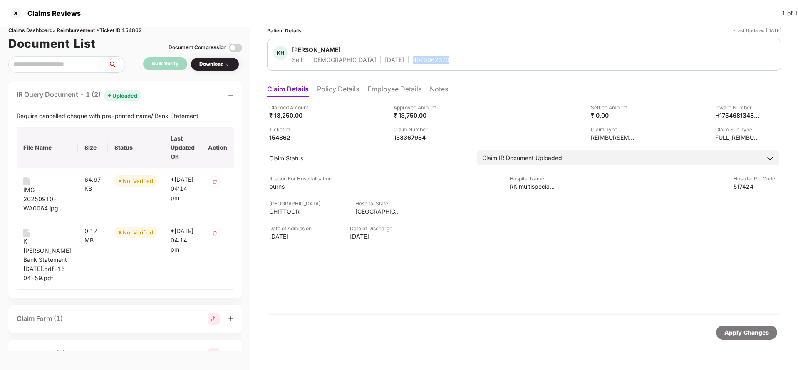
copy div "4073062370"
click at [405, 142] on div "Claimed Amount ₹ 18,250.00 Approved Amount ₹ 13,750.00 Settled Amount ₹ 0.00 In…" at bounding box center [524, 206] width 514 height 218
click at [409, 141] on div "Claimed Amount ₹ 18,250.00 Approved Amount ₹ 13,750.00 Settled Amount ₹ 0.00 In…" at bounding box center [524, 206] width 514 height 218
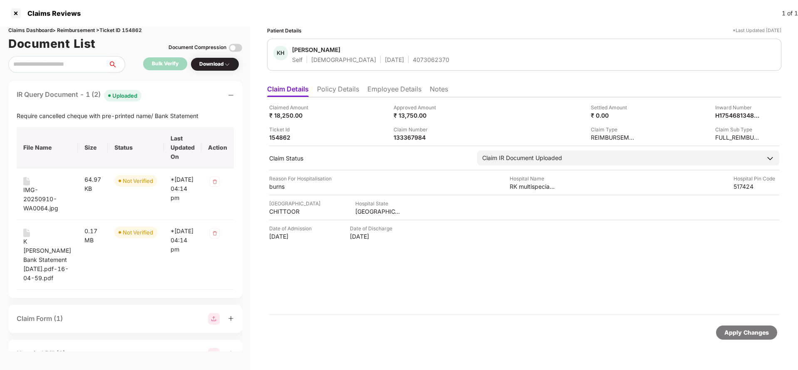
click at [409, 141] on div "Claimed Amount ₹ 18,250.00 Approved Amount ₹ 13,750.00 Settled Amount ₹ 0.00 In…" at bounding box center [524, 206] width 514 height 218
click at [413, 139] on div "133367984" at bounding box center [417, 138] width 46 height 8
copy div
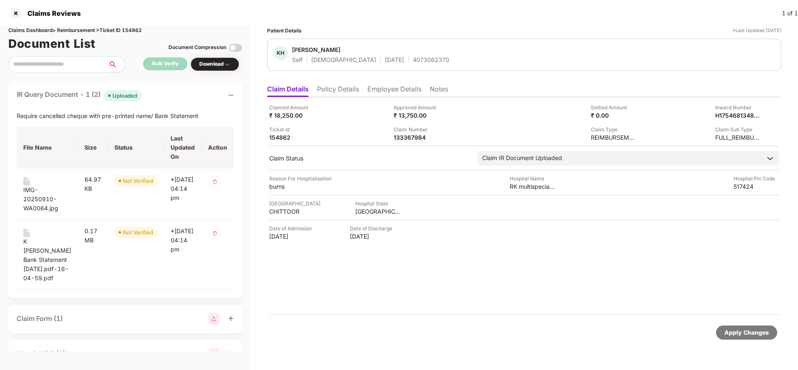
click at [413, 60] on div "4073062370" at bounding box center [431, 60] width 37 height 8
copy div "4073062370"
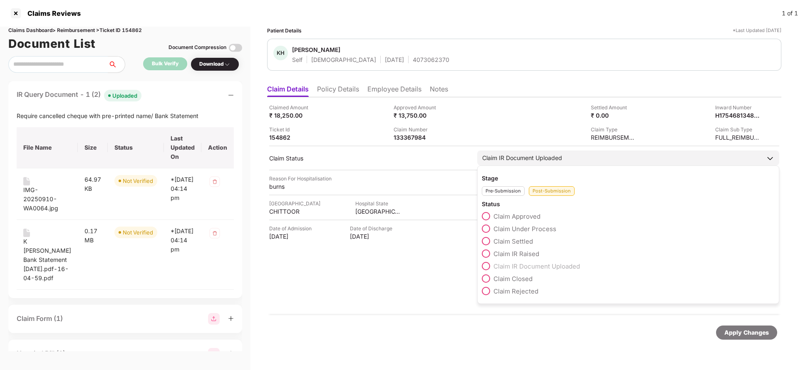
click at [498, 216] on span "Claim Approved" at bounding box center [517, 217] width 47 height 8
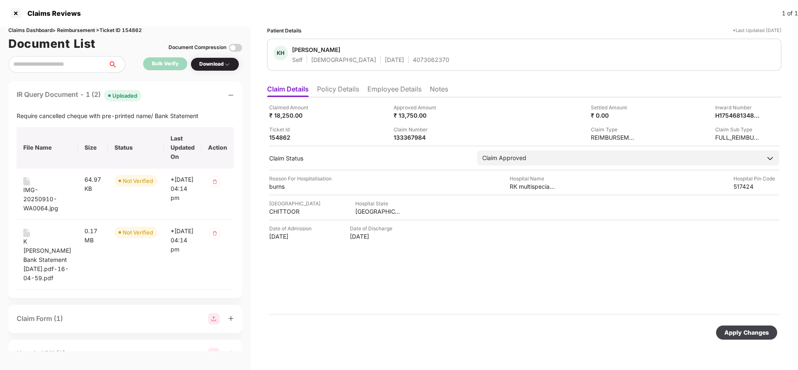
click at [751, 336] on div "Apply Changes" at bounding box center [746, 332] width 45 height 9
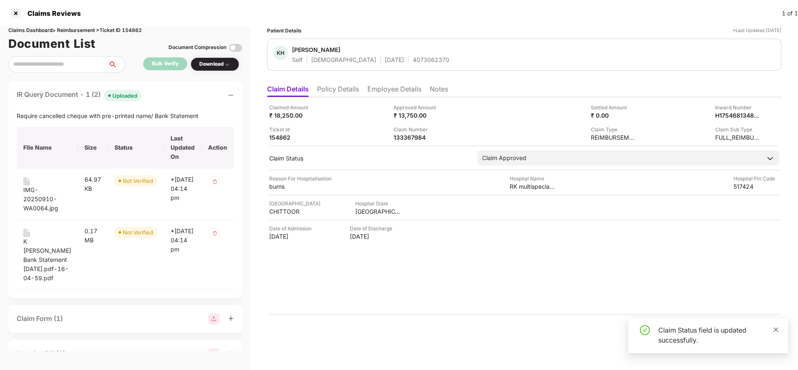
click at [775, 328] on icon "close" at bounding box center [776, 329] width 5 height 5
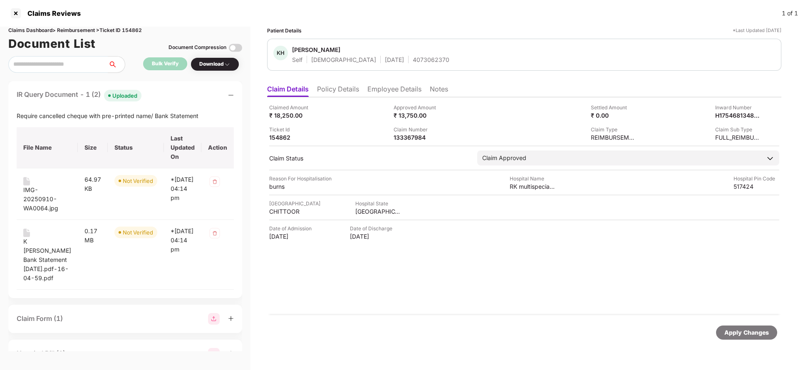
click at [749, 332] on div "Apply Changes" at bounding box center [746, 332] width 45 height 9
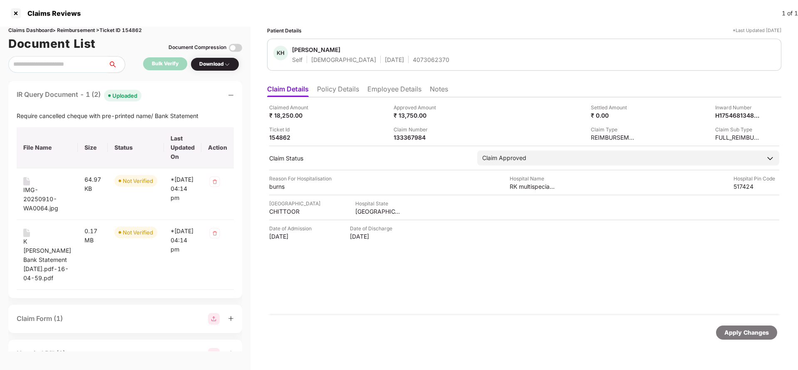
click at [132, 33] on div "Claims Dashboard > Reimbursement > Ticket ID 154862" at bounding box center [125, 31] width 234 height 8
copy div "154862"
click at [754, 335] on div "Apply Changes" at bounding box center [746, 332] width 45 height 9
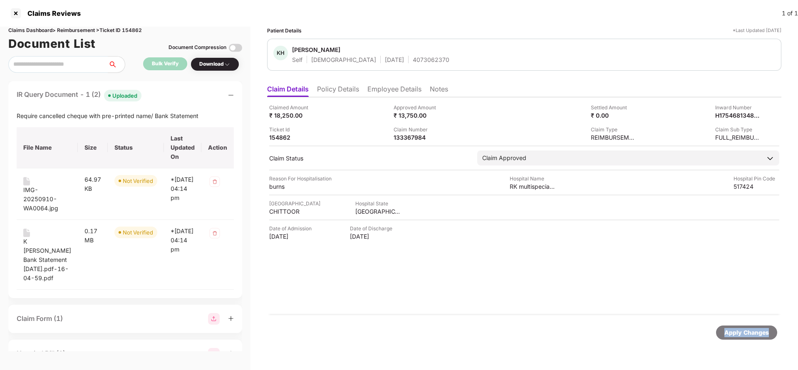
click at [754, 335] on div "Apply Changes" at bounding box center [746, 332] width 45 height 9
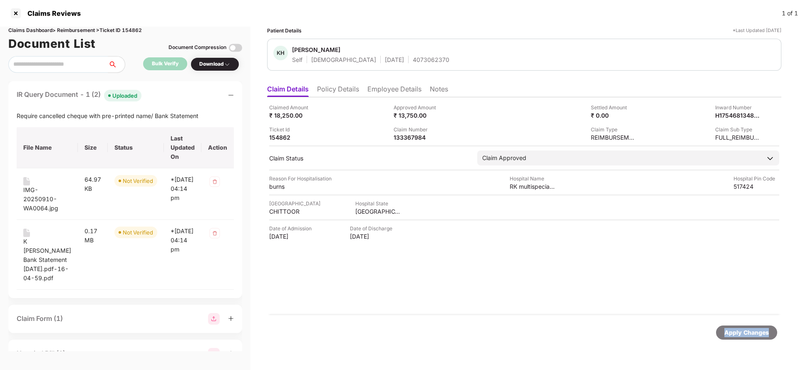
click at [754, 335] on div "Apply Changes" at bounding box center [746, 332] width 45 height 9
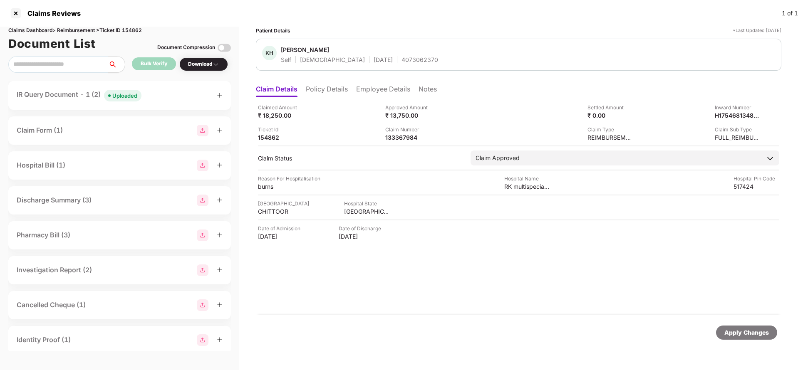
click at [733, 330] on div "Apply Changes" at bounding box center [746, 332] width 45 height 9
click at [135, 30] on div "Claims Dashboard > Reimbursement > Ticket ID 154862" at bounding box center [119, 31] width 223 height 8
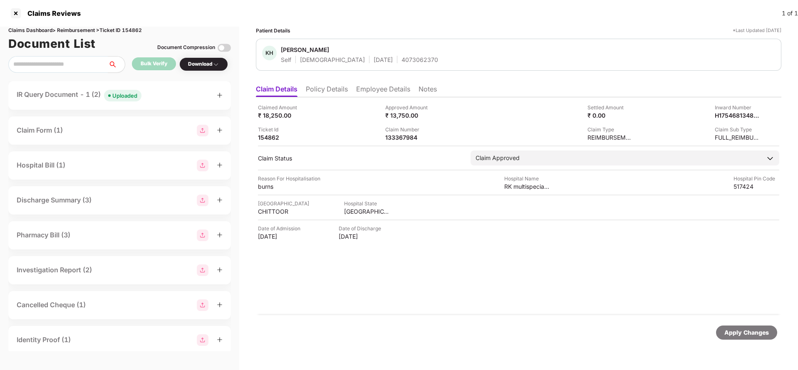
click at [135, 30] on div "Claims Dashboard > Reimbursement > Ticket ID 154862" at bounding box center [119, 31] width 223 height 8
copy div "154862"
click at [742, 332] on div "Apply Changes" at bounding box center [746, 332] width 45 height 9
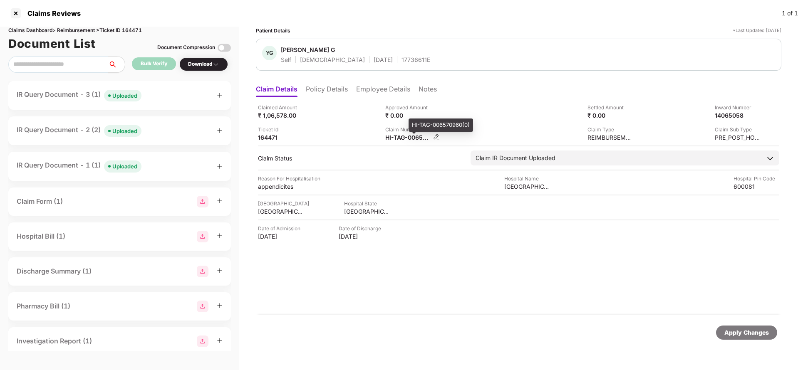
click at [400, 135] on div "HI-TAG-006570960(0)" at bounding box center [408, 138] width 46 height 8
copy div
click at [123, 95] on div "Uploaded" at bounding box center [124, 96] width 25 height 8
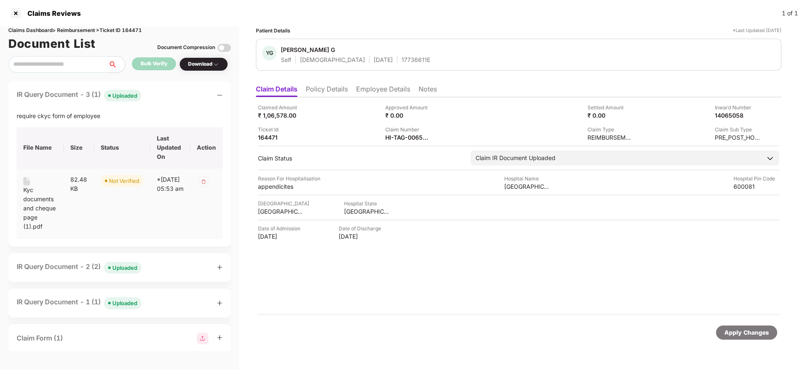
click at [32, 204] on div "Kyc documents and cheque page (1).pdf" at bounding box center [40, 209] width 34 height 46
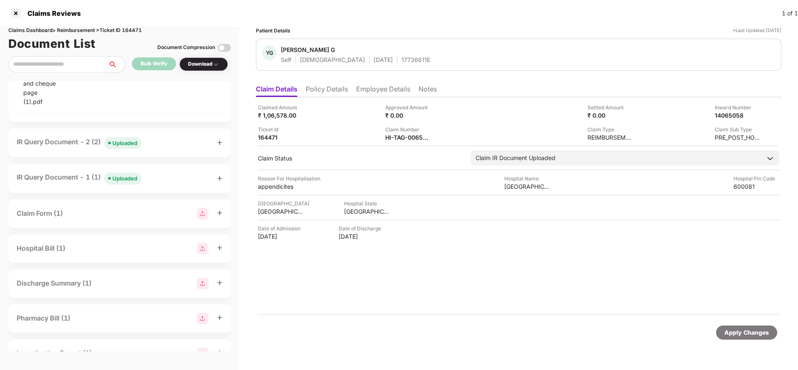
click at [126, 147] on div "Uploaded" at bounding box center [124, 143] width 25 height 8
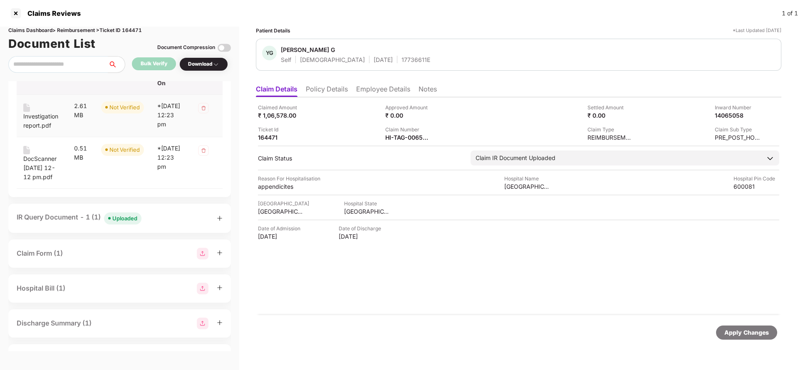
scroll to position [250, 0]
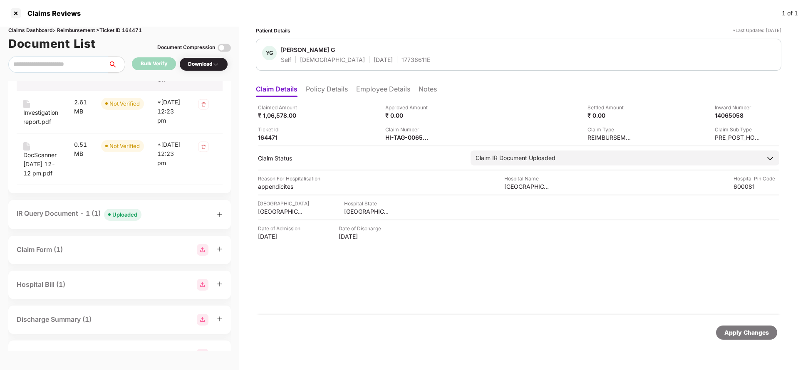
click at [119, 219] on div "Uploaded" at bounding box center [124, 215] width 25 height 8
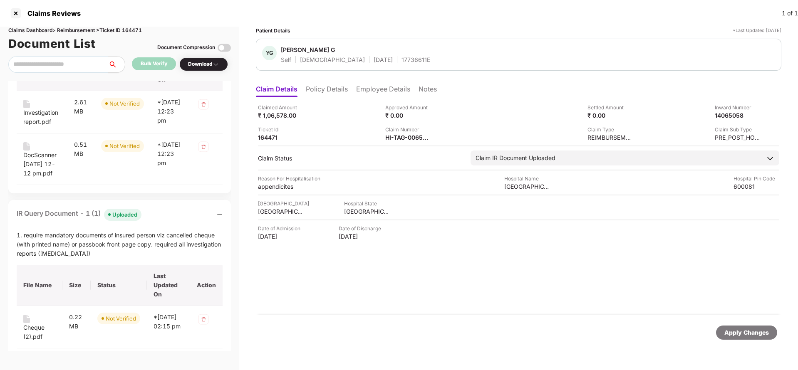
scroll to position [312, 0]
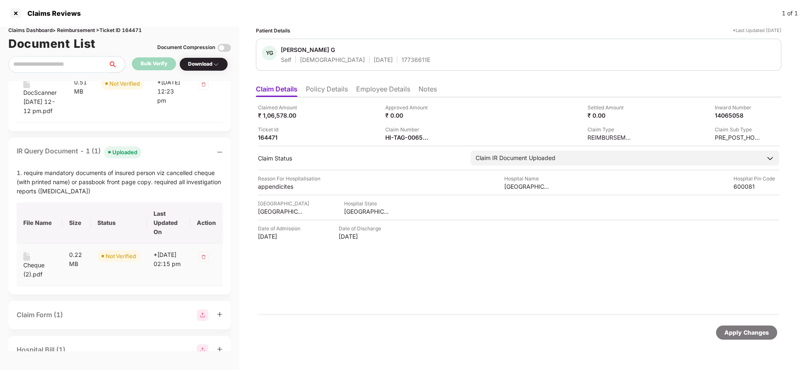
click at [31, 279] on div "Cheque (2).pdf" at bounding box center [39, 270] width 32 height 18
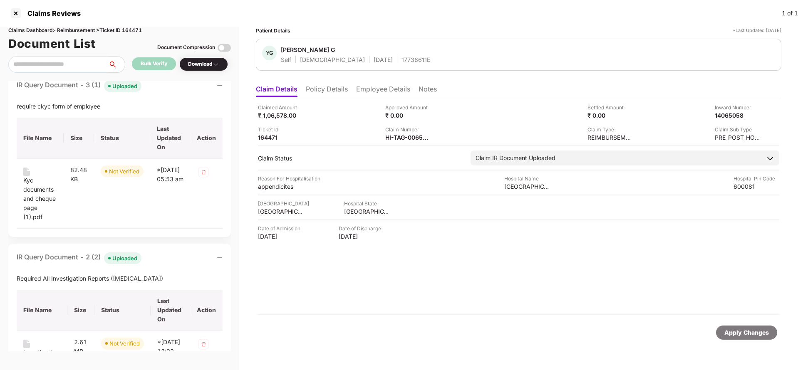
scroll to position [0, 0]
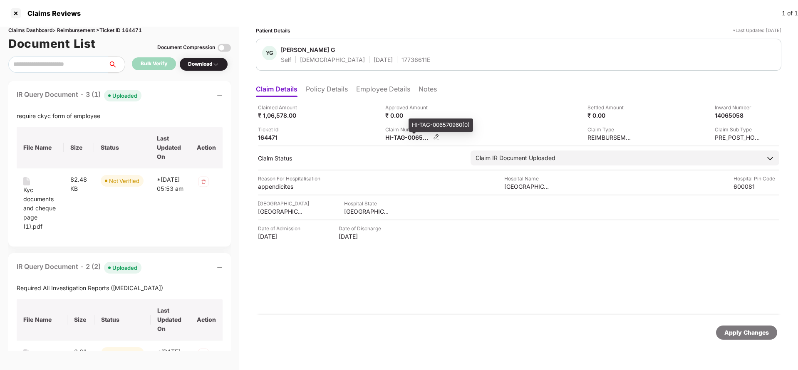
click at [409, 140] on div "HI-TAG-006570960(0)" at bounding box center [408, 138] width 46 height 8
copy div
click at [390, 68] on div "YG [PERSON_NAME] G Self [DEMOGRAPHIC_DATA] [DATE] 17736611E" at bounding box center [519, 55] width 526 height 32
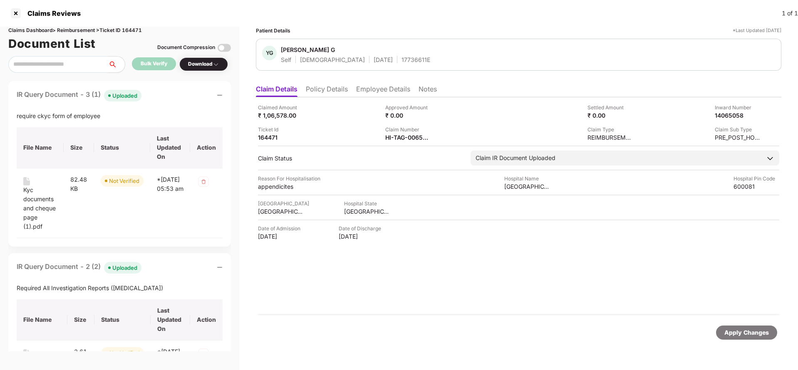
click at [390, 68] on div "YG [PERSON_NAME] G Self [DEMOGRAPHIC_DATA] [DATE] 17736611E" at bounding box center [519, 55] width 526 height 32
copy div "17736611E"
click at [407, 134] on div "HI-TAG-006570960(0)" at bounding box center [408, 138] width 46 height 8
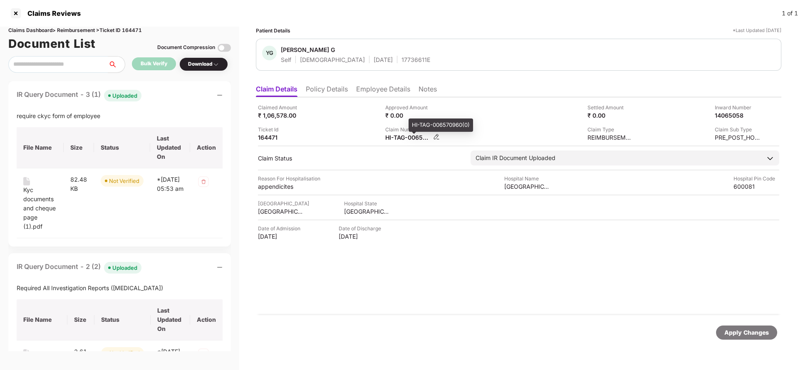
copy div
click at [402, 62] on div "17736611E" at bounding box center [416, 60] width 29 height 8
copy div "17736611E"
click at [737, 336] on div "Apply Changes" at bounding box center [746, 332] width 45 height 9
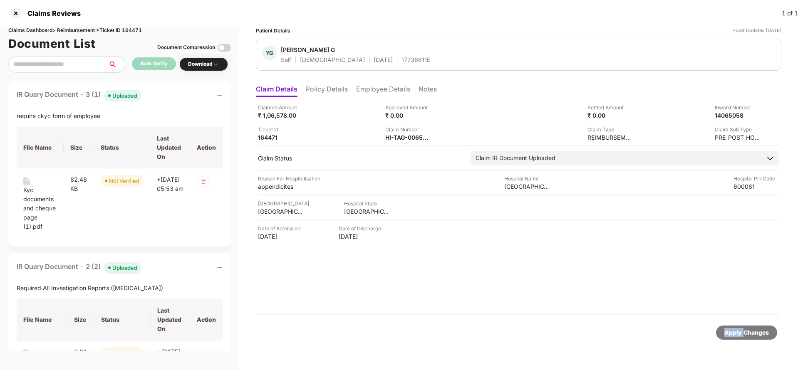
click at [737, 336] on div "Apply Changes" at bounding box center [746, 332] width 45 height 9
click at [129, 31] on div "Claims Dashboard > Reimbursement > Ticket ID 164471" at bounding box center [119, 31] width 223 height 8
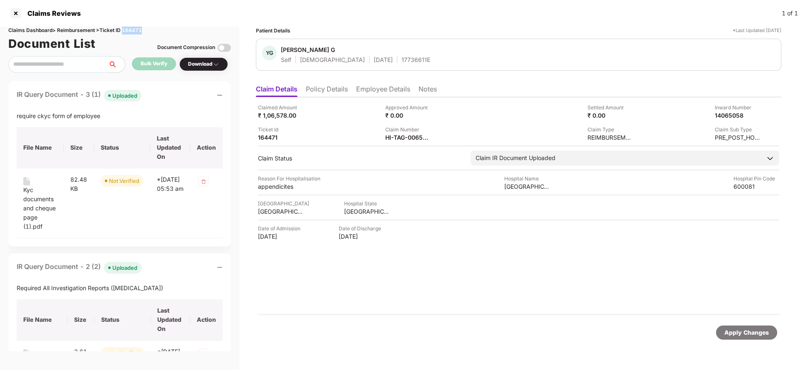
copy div "164471"
click at [739, 335] on div "Apply Changes" at bounding box center [746, 332] width 45 height 9
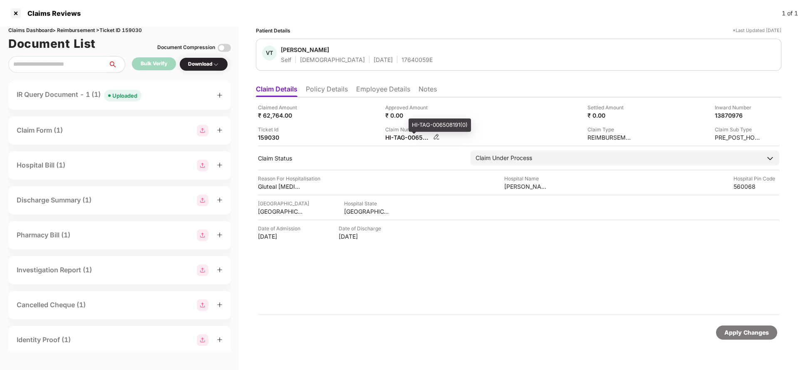
click at [415, 137] on div "HI-TAG-006508191(0)" at bounding box center [408, 138] width 46 height 8
copy div
click at [127, 91] on span "Uploaded" at bounding box center [122, 96] width 37 height 12
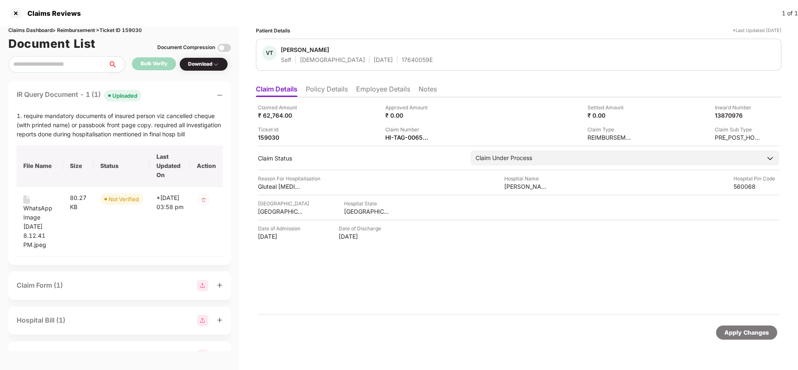
click at [735, 332] on div "Apply Changes" at bounding box center [746, 332] width 45 height 9
click at [134, 31] on div "Claims Dashboard > Reimbursement > Ticket ID 159030" at bounding box center [119, 31] width 223 height 8
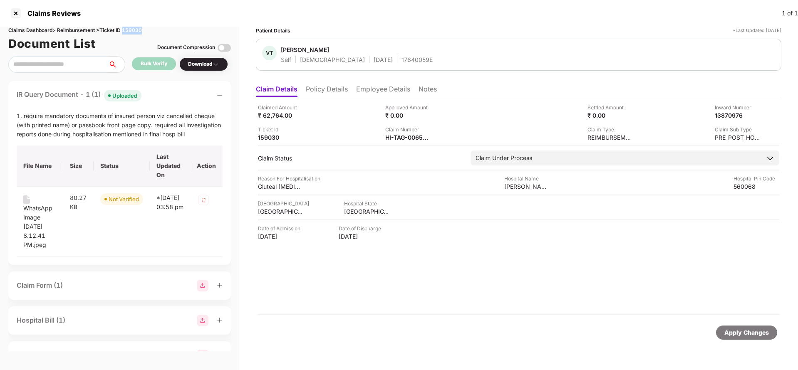
click at [134, 31] on div "Claims Dashboard > Reimbursement > Ticket ID 159030" at bounding box center [119, 31] width 223 height 8
copy div "159030"
click at [31, 217] on div "WhatsApp Image [DATE] 8.12.41 PM.jpeg" at bounding box center [39, 227] width 33 height 46
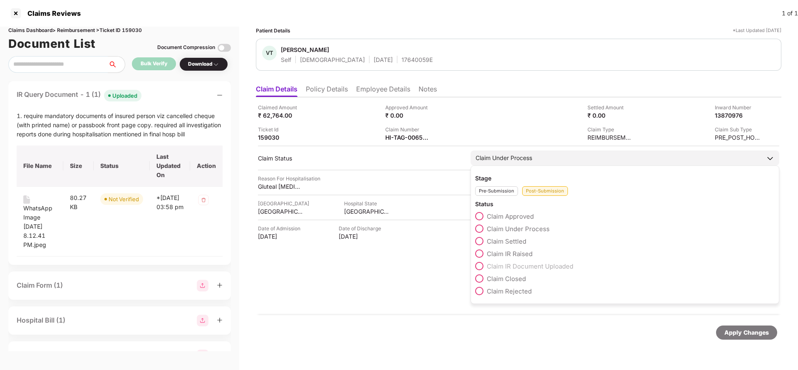
click at [508, 256] on span "Claim IR Raised" at bounding box center [510, 254] width 46 height 8
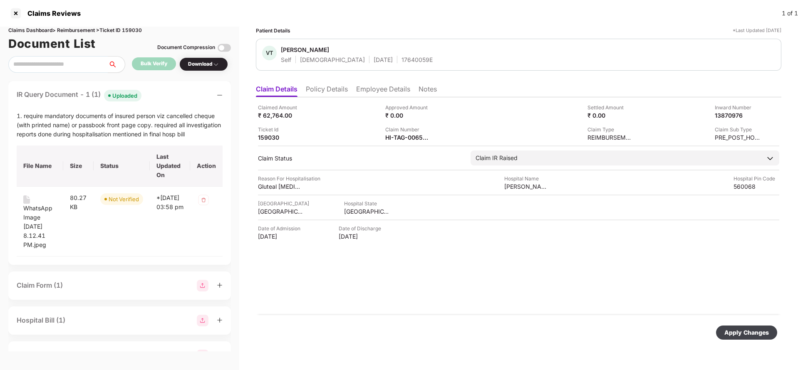
click at [737, 332] on div "Apply Changes" at bounding box center [746, 332] width 45 height 9
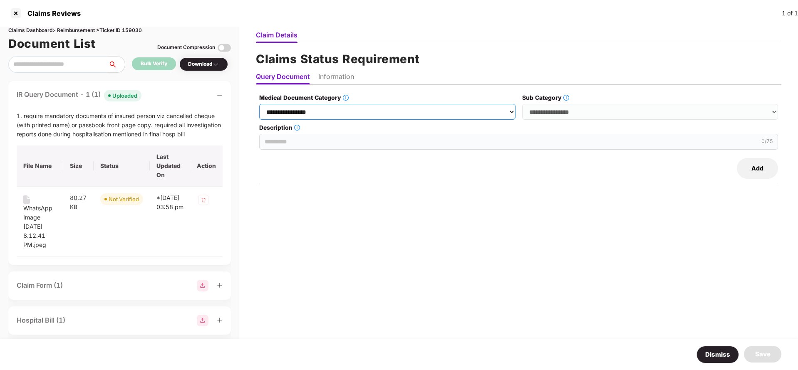
click at [397, 105] on select "**********" at bounding box center [387, 112] width 256 height 16
select select "**********"
click at [260, 104] on select "**********" at bounding box center [387, 112] width 256 height 16
click at [611, 112] on select "**********" at bounding box center [650, 112] width 256 height 16
click at [523, 104] on select "**********" at bounding box center [650, 112] width 256 height 16
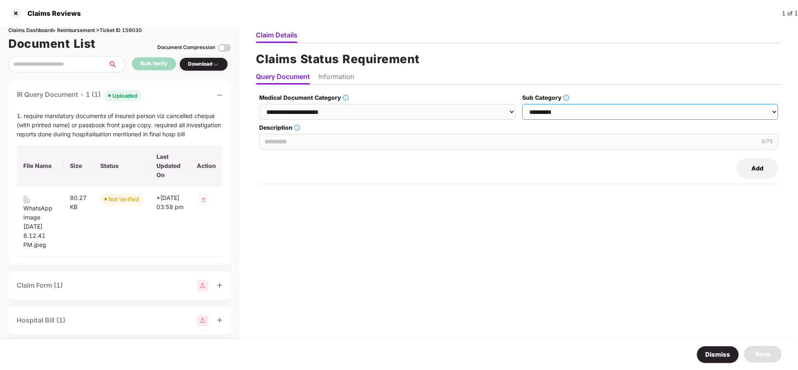
click at [606, 114] on select "**********" at bounding box center [650, 112] width 256 height 16
select select "******"
click at [523, 104] on select "**********" at bounding box center [650, 112] width 256 height 16
click at [294, 140] on input "Description" at bounding box center [518, 142] width 519 height 16
paste input "**********"
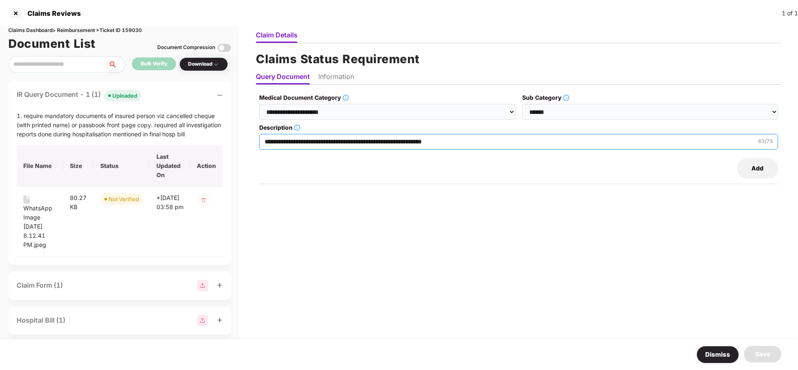
type input "**********"
click at [335, 80] on li "Information" at bounding box center [336, 78] width 36 height 12
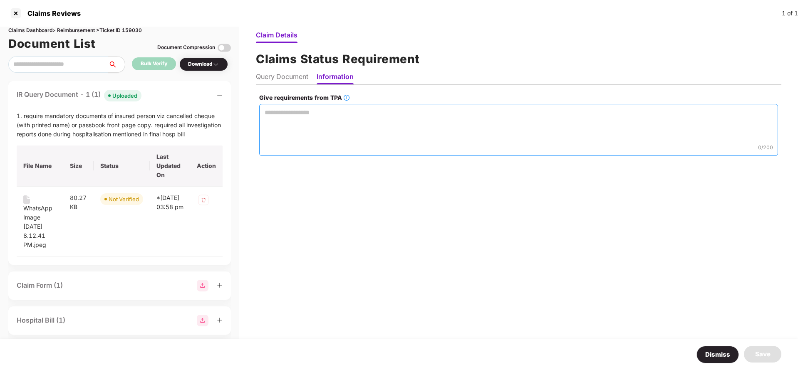
click at [337, 139] on textarea "Give requirements from TPA" at bounding box center [518, 130] width 519 height 52
paste textarea "**********"
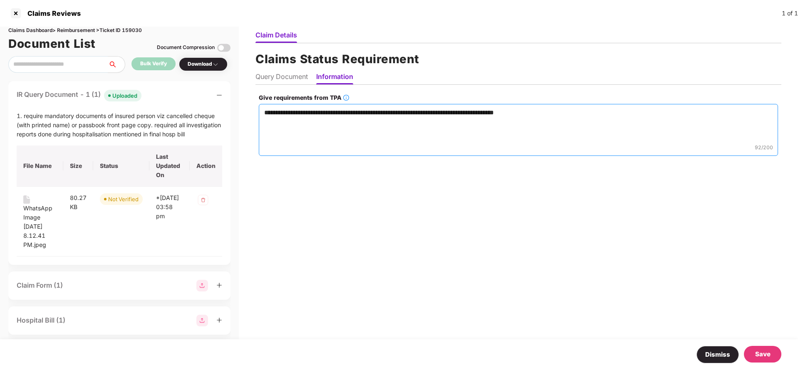
type textarea "**********"
click at [767, 355] on div "Save" at bounding box center [762, 355] width 15 height 10
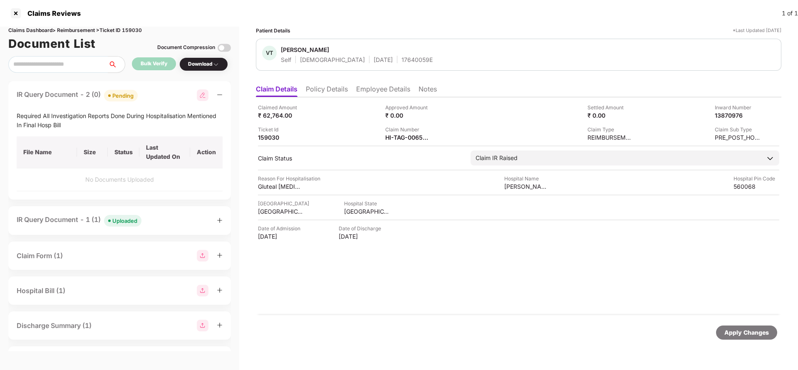
click at [734, 334] on div "Apply Changes" at bounding box center [746, 332] width 45 height 9
click at [139, 32] on div "Claims Dashboard > Reimbursement > Ticket ID 159030" at bounding box center [119, 31] width 223 height 8
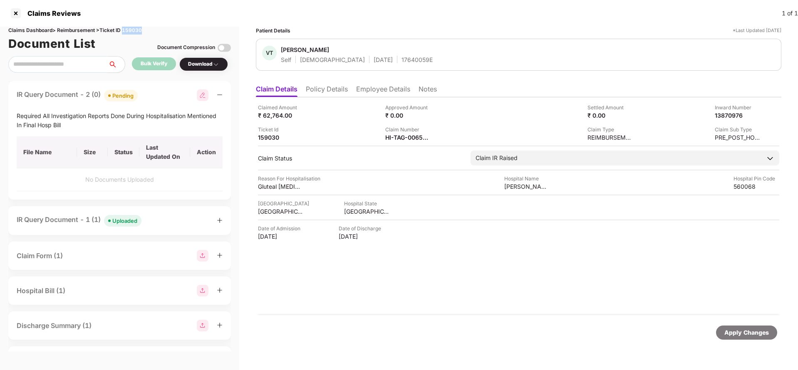
click at [139, 32] on div "Claims Dashboard > Reimbursement > Ticket ID 159030" at bounding box center [119, 31] width 223 height 8
copy div "159030"
click at [742, 322] on div "Apply Changes" at bounding box center [519, 332] width 526 height 35
click at [743, 328] on div "Apply Changes" at bounding box center [746, 332] width 45 height 9
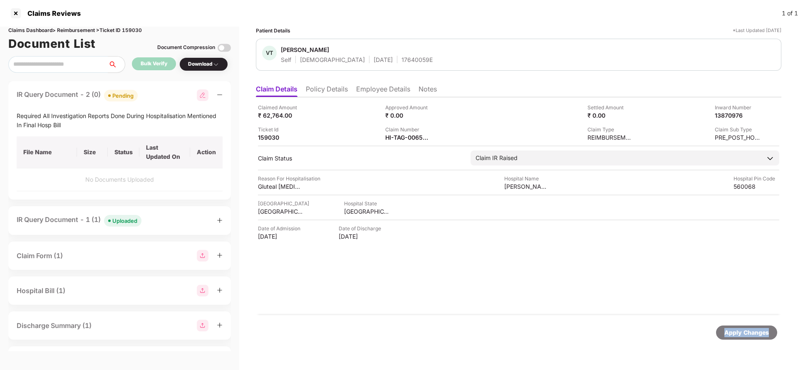
click at [743, 328] on div "Apply Changes" at bounding box center [746, 332] width 45 height 9
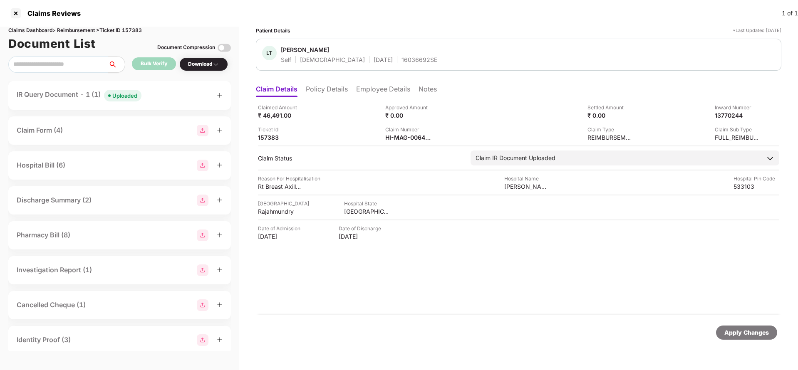
click at [170, 89] on div "IR Query Document - 1 (1) Uploaded" at bounding box center [120, 95] width 206 height 12
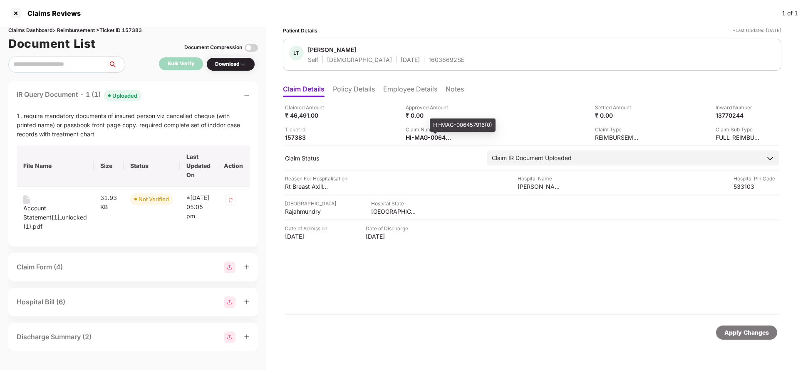
click at [423, 144] on div "Claimed Amount ₹ 46,491.00 Approved Amount ₹ 0.00 Settled Amount ₹ 0.00 Inward …" at bounding box center [532, 206] width 499 height 218
click at [426, 136] on div "HI-MAG-006457916(0)" at bounding box center [429, 138] width 46 height 8
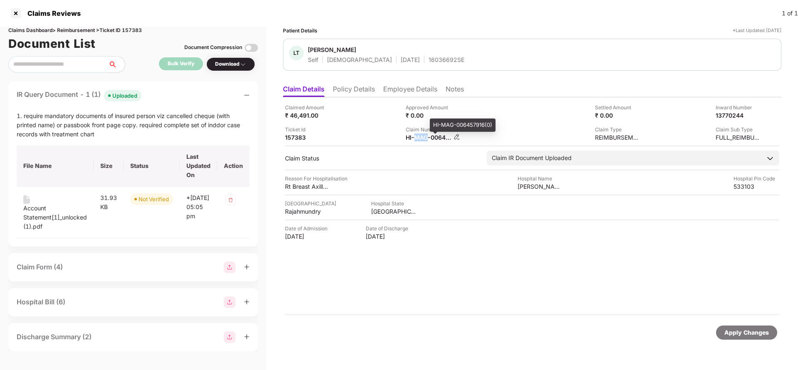
click at [426, 136] on div "HI-MAG-006457916(0)" at bounding box center [429, 138] width 46 height 8
copy div
click at [41, 211] on div "Account Statement[1]_unlocked (1).pdf" at bounding box center [55, 217] width 64 height 27
click at [440, 282] on div "Claimed Amount ₹ 46,491.00 Approved Amount ₹ 0.00 Settled Amount ₹ 0.00 Inward …" at bounding box center [532, 206] width 499 height 218
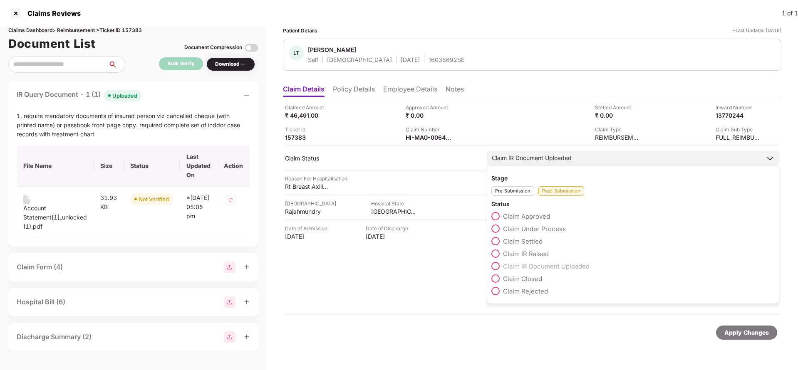
click at [531, 251] on span "Claim IR Raised" at bounding box center [526, 254] width 46 height 8
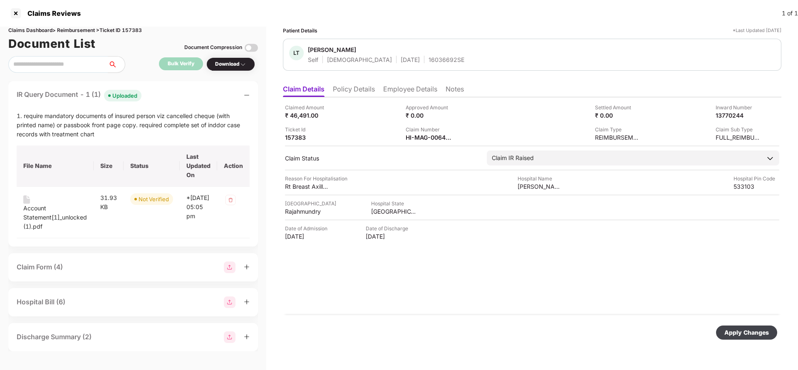
click at [738, 326] on div "Apply Changes" at bounding box center [746, 333] width 61 height 14
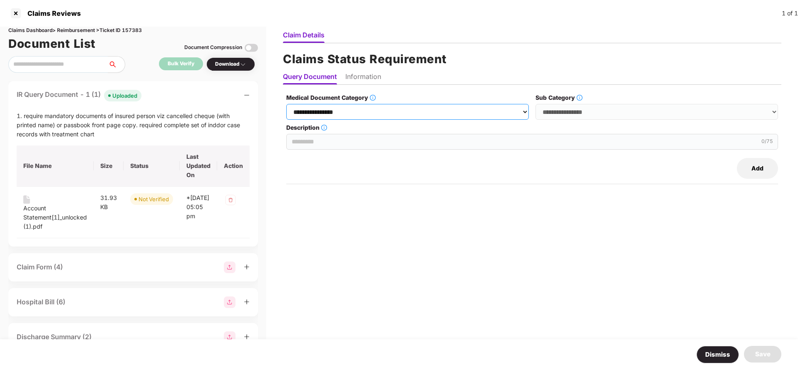
click at [397, 109] on select "**********" at bounding box center [407, 112] width 243 height 16
select select "**********"
click at [288, 104] on select "**********" at bounding box center [407, 112] width 243 height 16
click at [593, 113] on select "**********" at bounding box center [657, 112] width 243 height 16
select select "******"
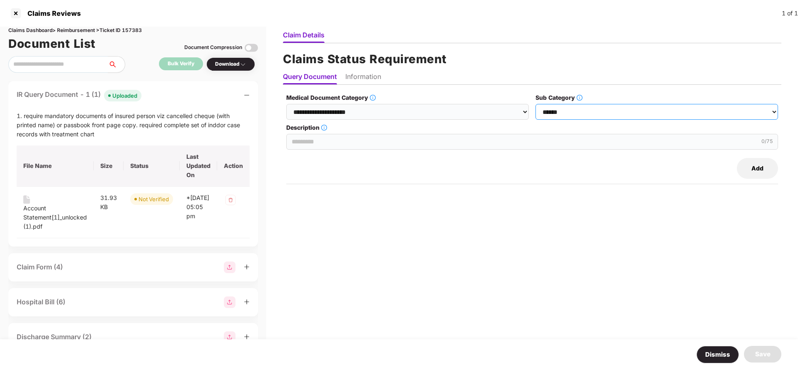
click at [536, 104] on select "**********" at bounding box center [657, 112] width 243 height 16
click at [328, 139] on input "Description" at bounding box center [532, 142] width 492 height 16
paste input "**********"
type input "**********"
click at [379, 83] on li "Information" at bounding box center [363, 78] width 36 height 12
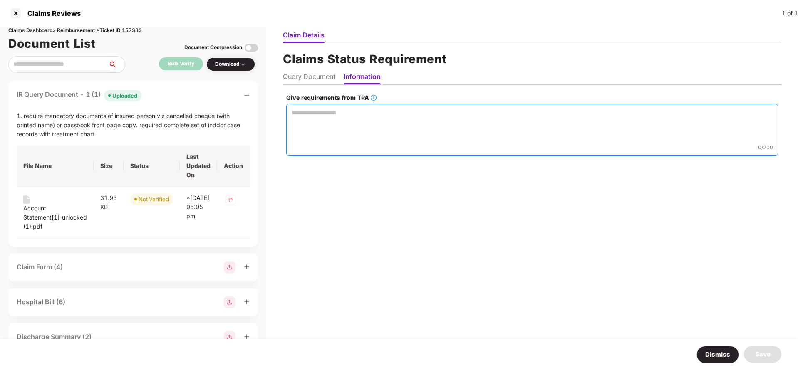
click at [347, 129] on textarea "Give requirements from TPA" at bounding box center [532, 130] width 492 height 52
paste textarea "**********"
type textarea "**********"
click at [756, 357] on div "Save" at bounding box center [762, 355] width 15 height 10
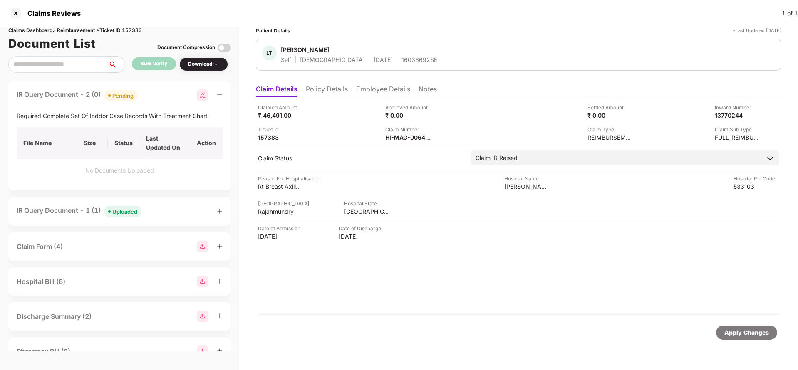
click at [740, 331] on div "Apply Changes" at bounding box center [746, 332] width 45 height 9
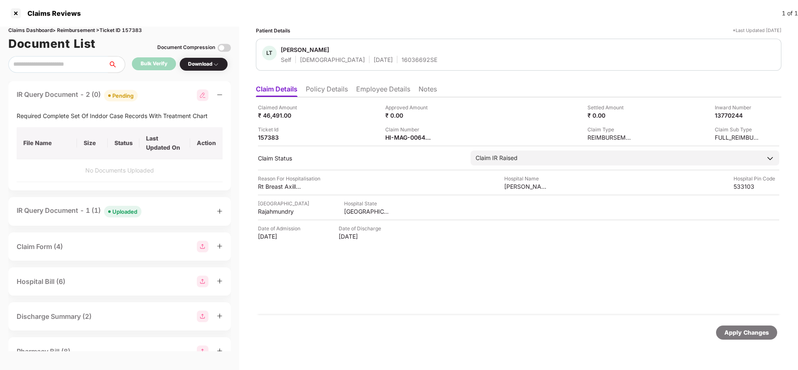
click at [129, 27] on div "Claims Dashboard > Reimbursement > Ticket ID 157383" at bounding box center [119, 31] width 223 height 8
copy div "157383"
click at [742, 332] on div "Apply Changes" at bounding box center [746, 332] width 45 height 9
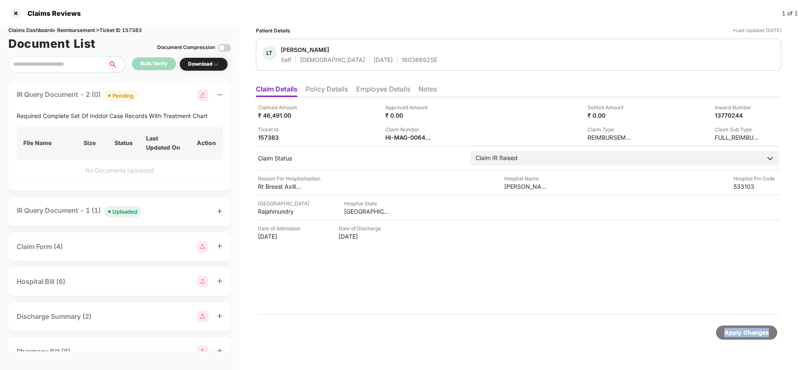
click at [742, 332] on div "Apply Changes" at bounding box center [746, 332] width 45 height 9
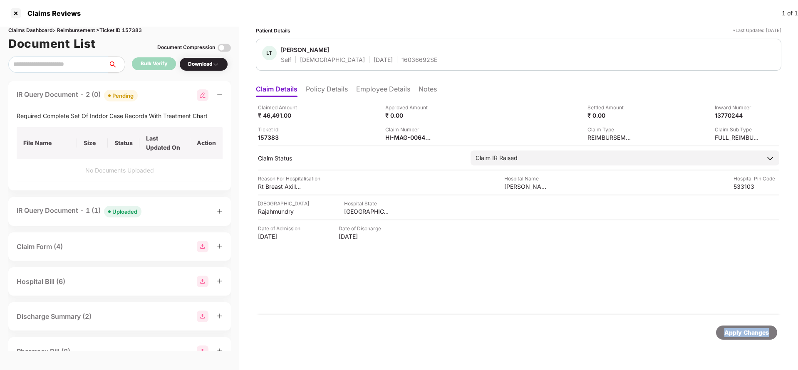
click at [742, 332] on div "Apply Changes" at bounding box center [746, 332] width 45 height 9
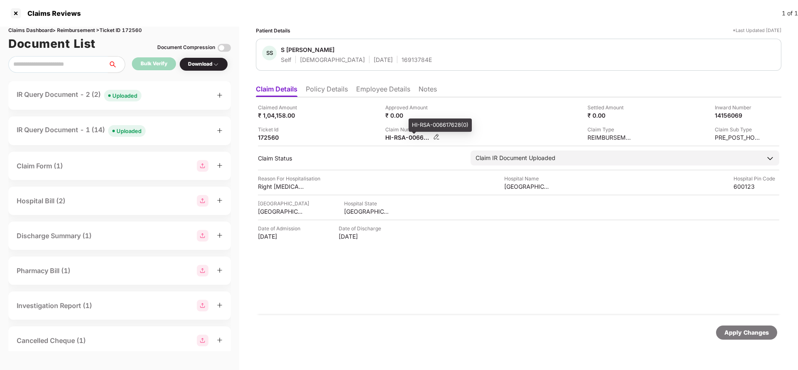
click at [399, 138] on div "HI-RSA-006617628(0)" at bounding box center [408, 138] width 46 height 8
copy div
click at [126, 95] on div "Uploaded" at bounding box center [124, 96] width 25 height 8
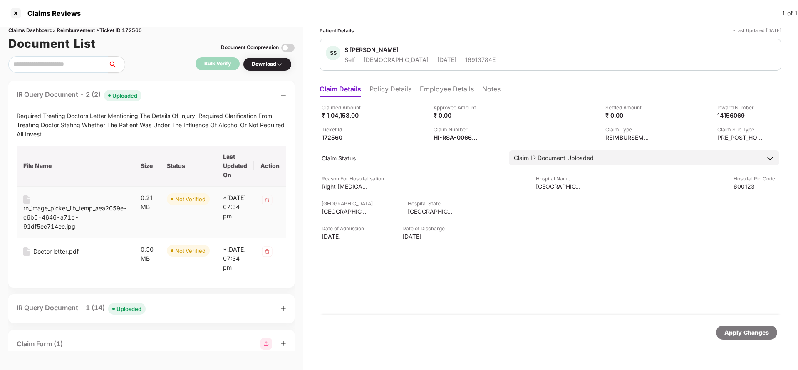
click at [53, 218] on div "rn_image_picker_lib_temp_aea2059e-c6b5-4646-a71b-91df5ec714ee.jpg" at bounding box center [75, 217] width 104 height 27
click at [42, 253] on div "Doctor letter.pdf" at bounding box center [55, 251] width 45 height 9
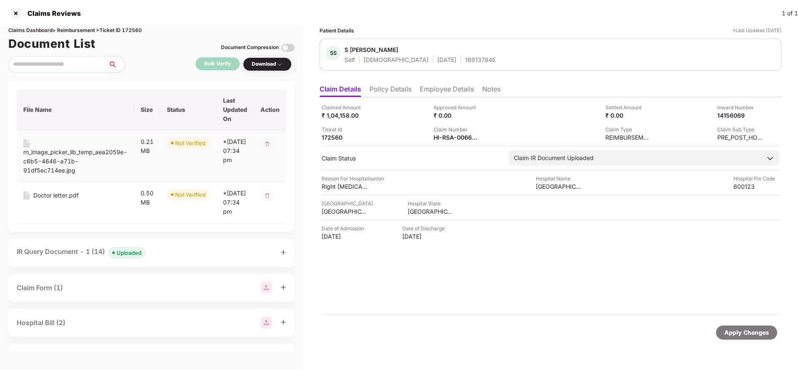
scroll to position [125, 0]
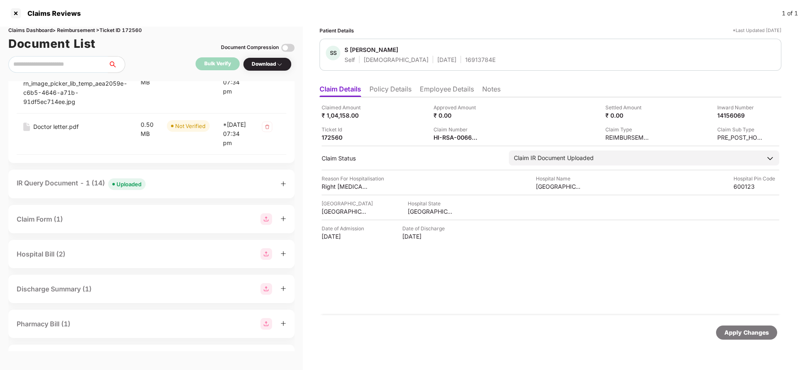
click at [59, 190] on div "IR Query Document - 1 (14) Uploaded" at bounding box center [81, 184] width 129 height 12
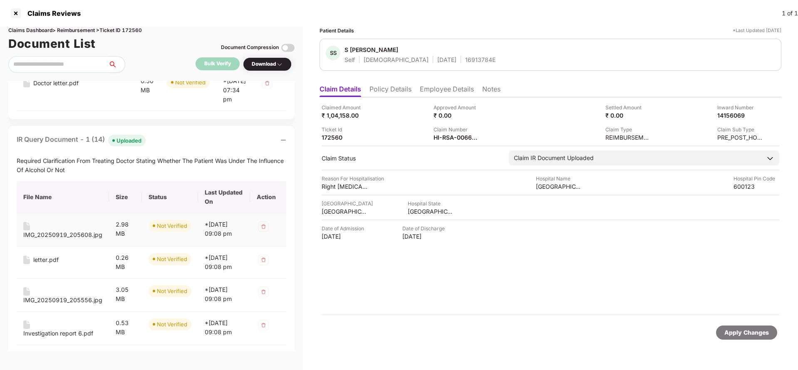
scroll to position [187, 0]
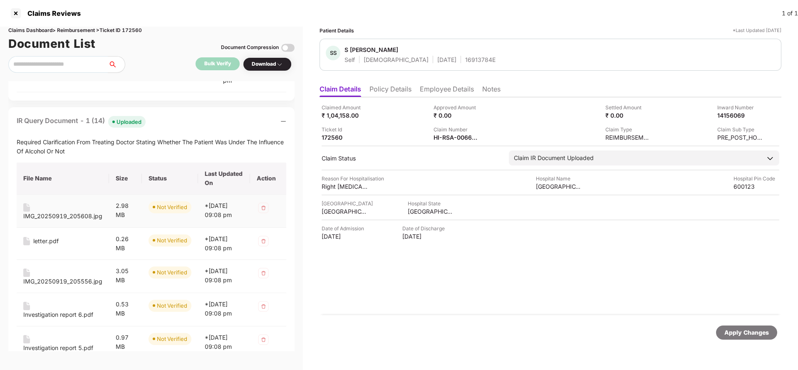
click at [59, 221] on div "IMG_20250919_205608.jpg" at bounding box center [62, 216] width 79 height 9
click at [38, 246] on div "letter.pdf" at bounding box center [45, 241] width 25 height 9
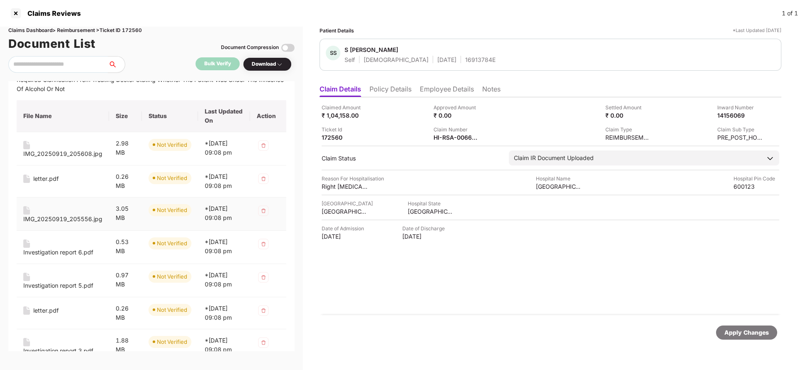
click at [59, 224] on div "IMG_20250919_205556.jpg" at bounding box center [62, 219] width 79 height 9
click at [55, 257] on div "Investigation report 6.pdf" at bounding box center [58, 252] width 70 height 9
click at [62, 290] on div "Investigation report 5.pdf" at bounding box center [58, 285] width 70 height 9
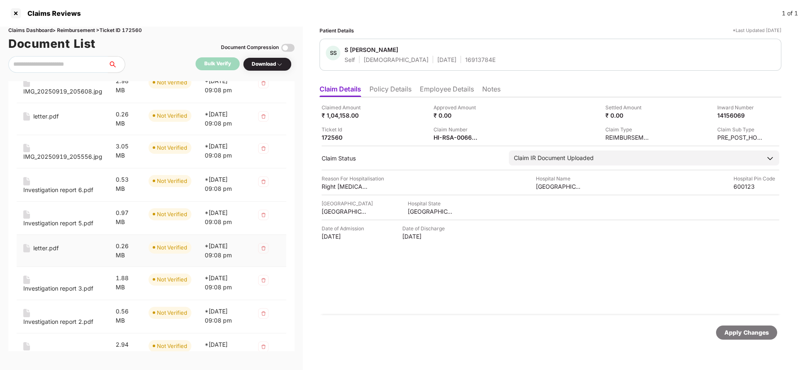
click at [40, 253] on div "letter.pdf" at bounding box center [45, 248] width 25 height 9
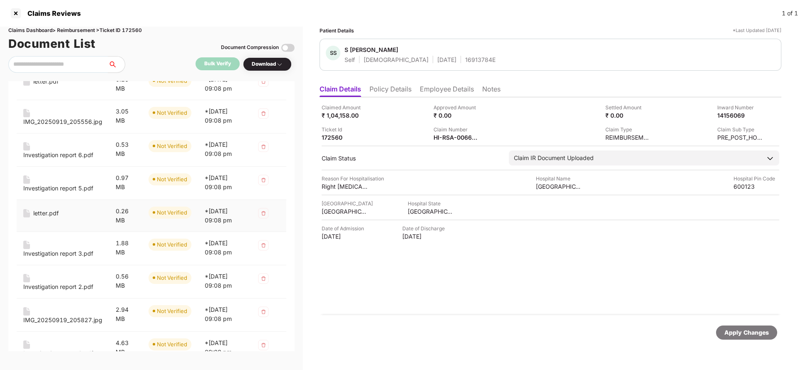
scroll to position [375, 0]
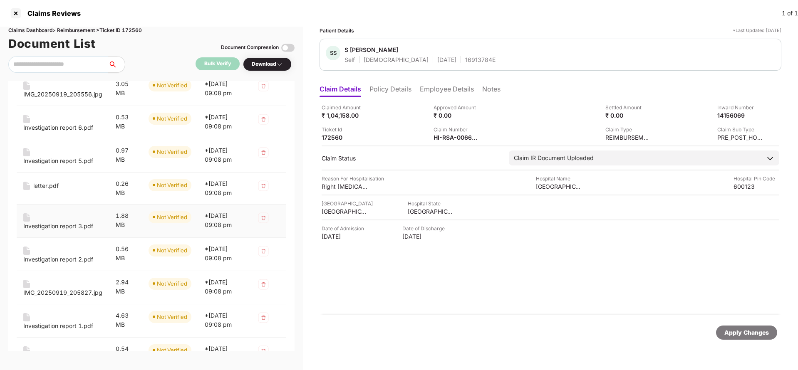
click at [59, 231] on div "Investigation report 3.pdf" at bounding box center [58, 226] width 70 height 9
click at [60, 264] on div "Investigation report 2.pdf" at bounding box center [58, 259] width 70 height 9
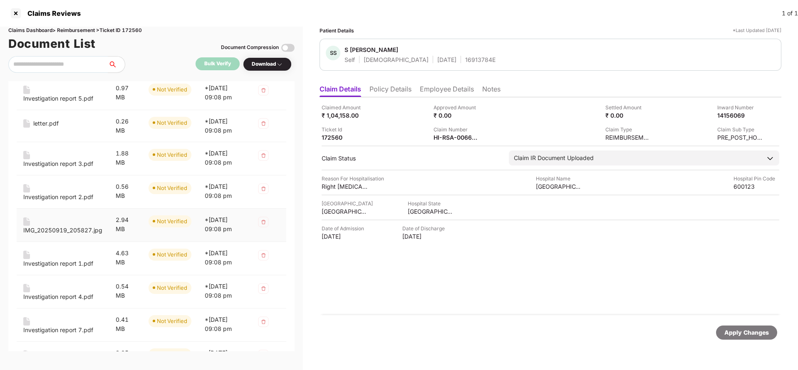
click at [53, 235] on div "IMG_20250919_205827.jpg" at bounding box center [62, 230] width 79 height 9
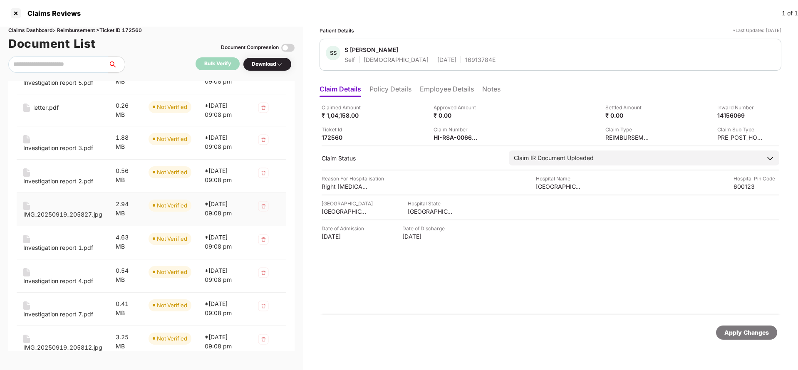
scroll to position [499, 0]
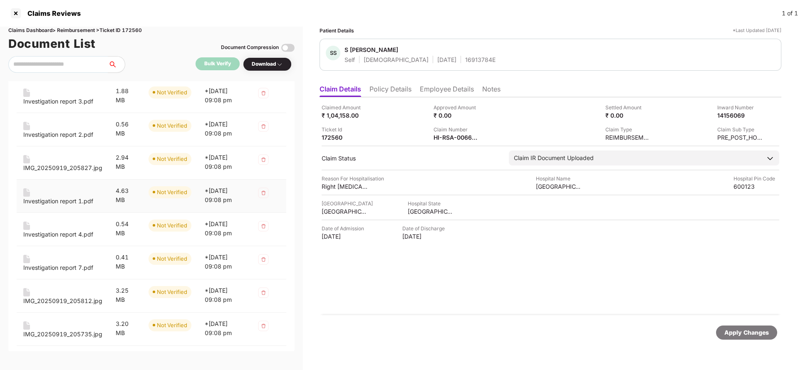
click at [56, 213] on td "Investigation report 1.pdf" at bounding box center [63, 196] width 92 height 33
click at [58, 206] on div "Investigation report 1.pdf" at bounding box center [58, 201] width 70 height 9
click at [66, 239] on div "Investigation report 4.pdf" at bounding box center [58, 234] width 70 height 9
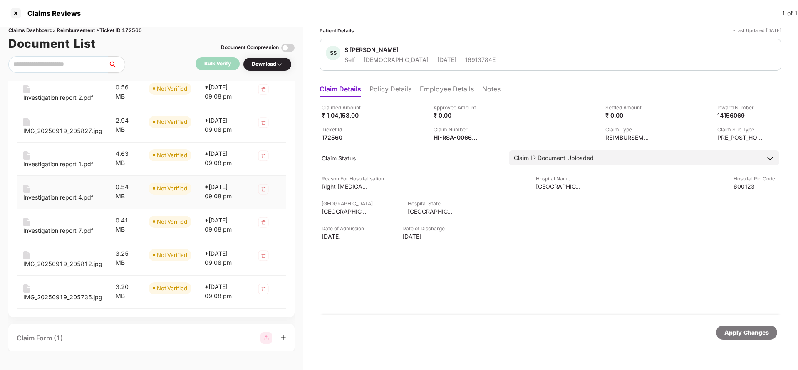
scroll to position [562, 0]
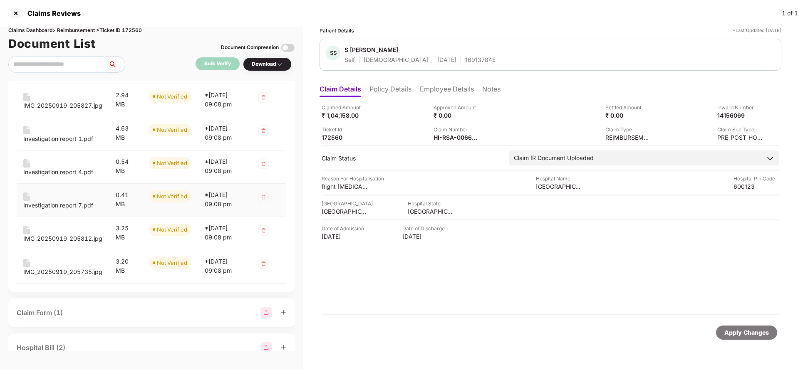
click at [64, 210] on div "Investigation report 7.pdf" at bounding box center [58, 205] width 70 height 9
click at [63, 243] on div "IMG_20250919_205812.jpg" at bounding box center [62, 238] width 79 height 9
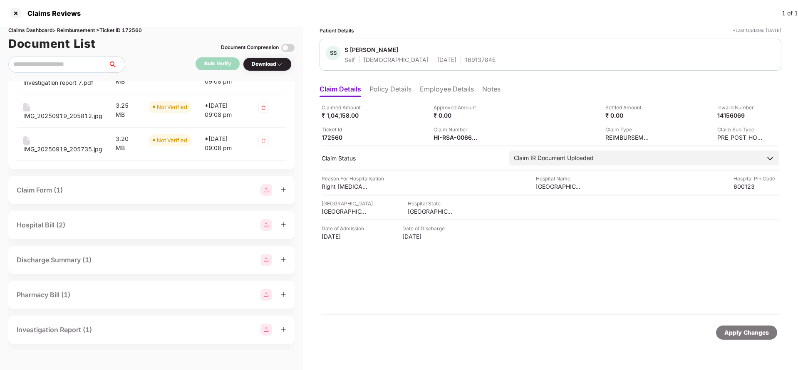
scroll to position [687, 0]
click at [57, 152] on div "IMG_20250919_205735.jpg" at bounding box center [62, 147] width 79 height 9
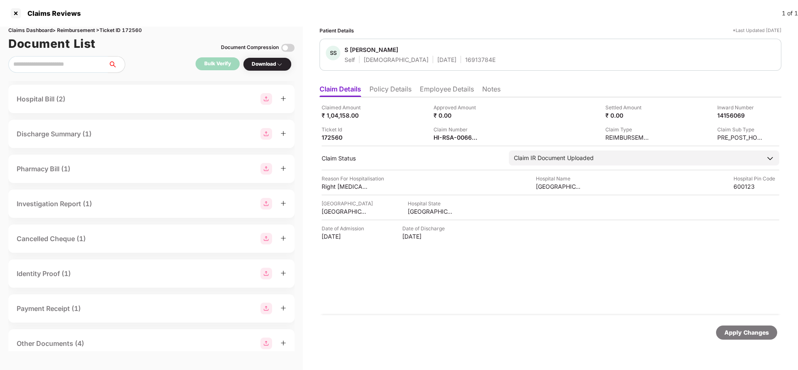
scroll to position [811, 0]
click at [448, 134] on div "HI-RSA-006617628(0)" at bounding box center [457, 138] width 46 height 8
copy div
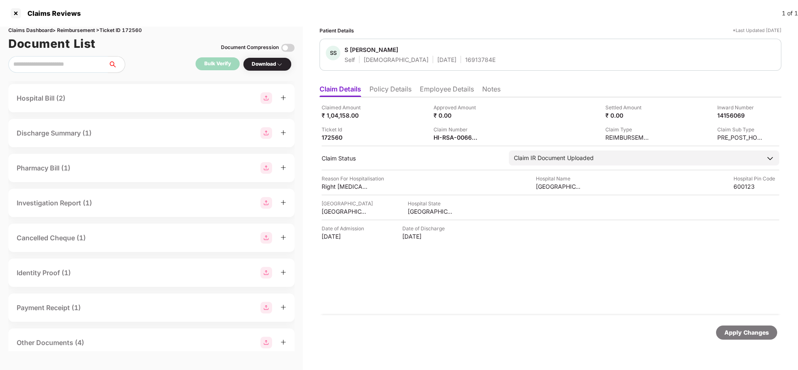
click at [465, 59] on div "16913784E" at bounding box center [480, 60] width 30 height 8
copy div "16913784E"
click at [457, 136] on div "HI-RSA-006617628(0)" at bounding box center [457, 138] width 46 height 8
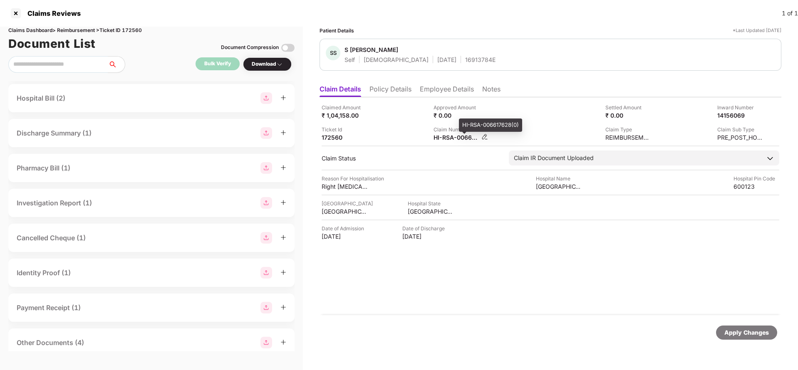
click at [457, 136] on div "HI-RSA-006617628(0)" at bounding box center [457, 138] width 46 height 8
copy div
click at [465, 60] on div "16913784E" at bounding box center [480, 60] width 30 height 8
copy div "16913784E"
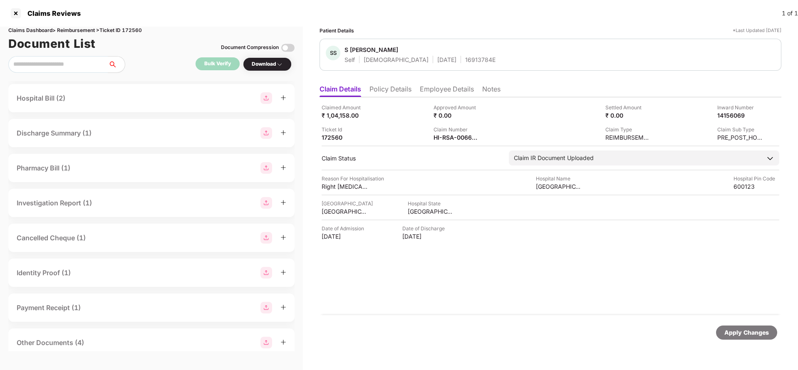
click at [737, 334] on div "Apply Changes" at bounding box center [746, 332] width 45 height 9
click at [136, 30] on div "Claims Dashboard > Reimbursement > Ticket ID 172560" at bounding box center [151, 31] width 286 height 8
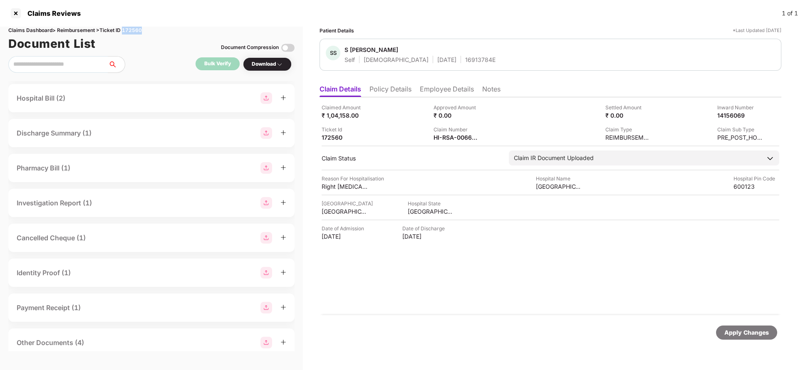
click at [136, 30] on div "Claims Dashboard > Reimbursement > Ticket ID 172560" at bounding box center [151, 31] width 286 height 8
copy div "172560"
click at [746, 335] on div "Apply Changes" at bounding box center [746, 332] width 45 height 9
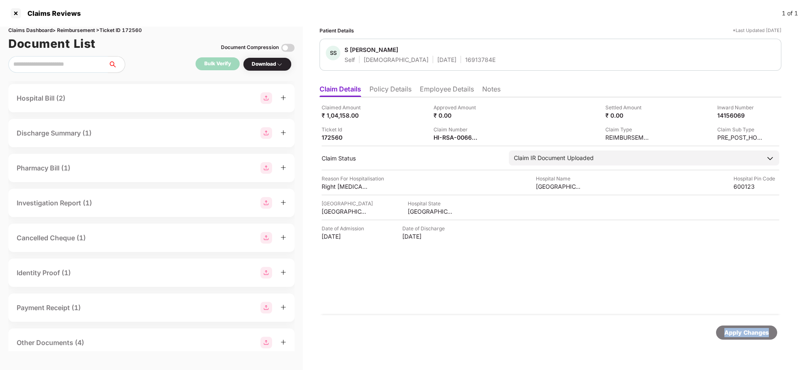
click at [746, 335] on div "Apply Changes" at bounding box center [746, 332] width 45 height 9
